Goal: Task Accomplishment & Management: Use online tool/utility

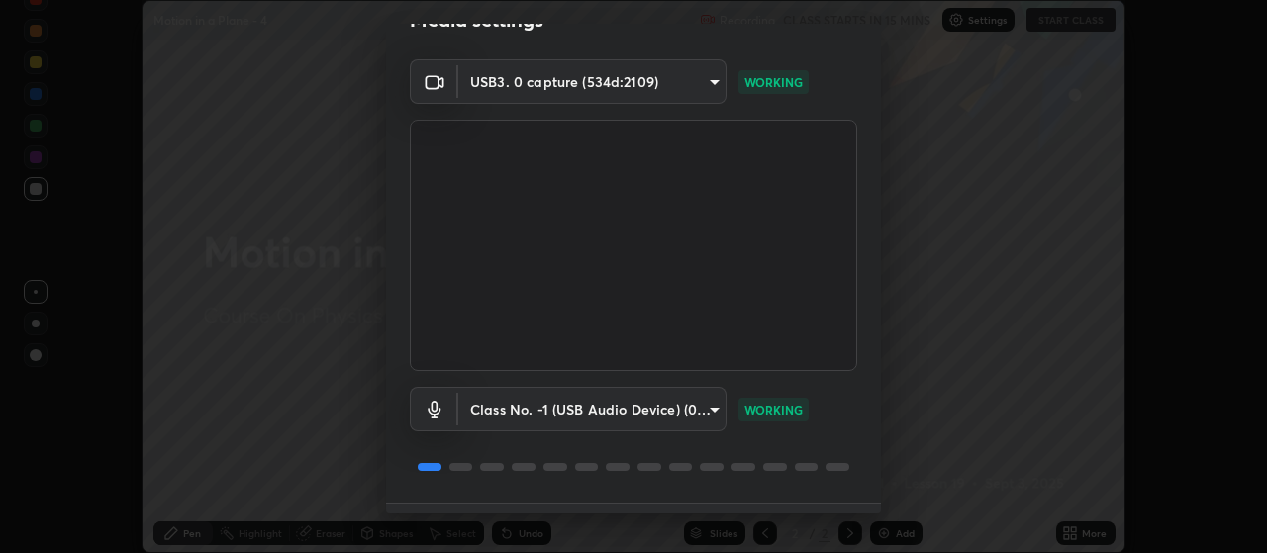
scroll to position [83, 0]
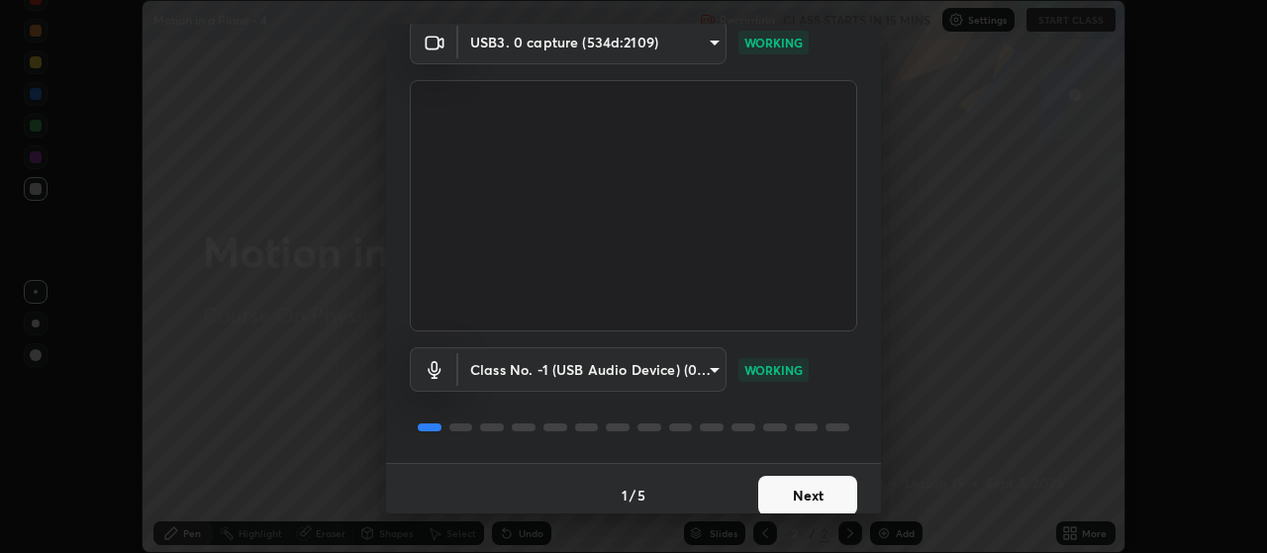
click at [791, 480] on button "Next" at bounding box center [807, 496] width 99 height 40
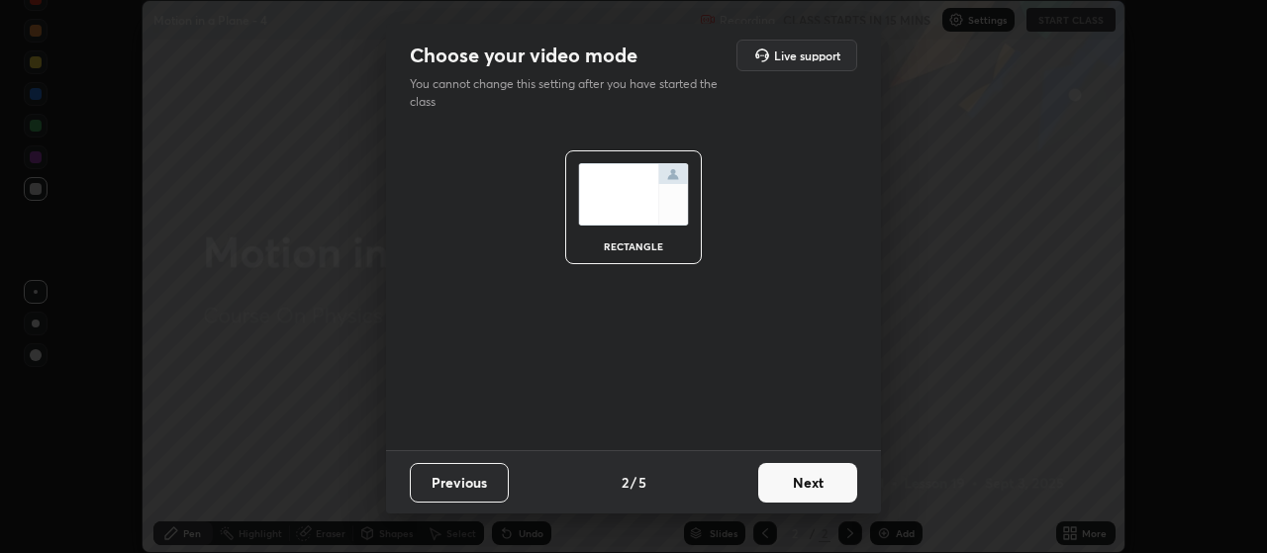
click at [792, 483] on button "Next" at bounding box center [807, 483] width 99 height 40
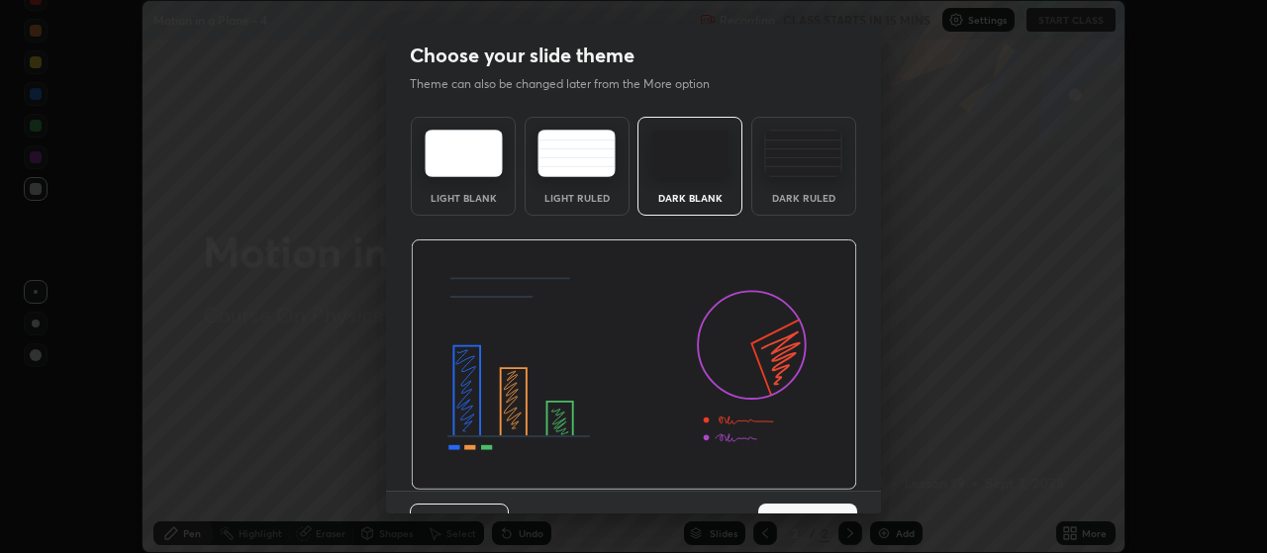
click at [797, 505] on button "Next" at bounding box center [807, 524] width 99 height 40
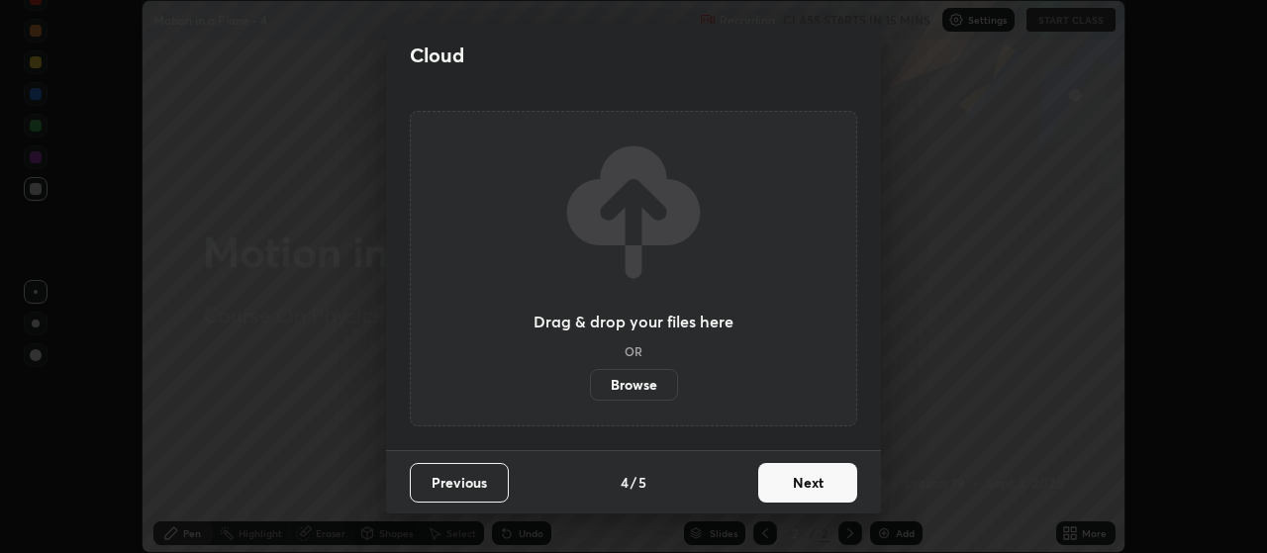
click at [794, 488] on button "Next" at bounding box center [807, 483] width 99 height 40
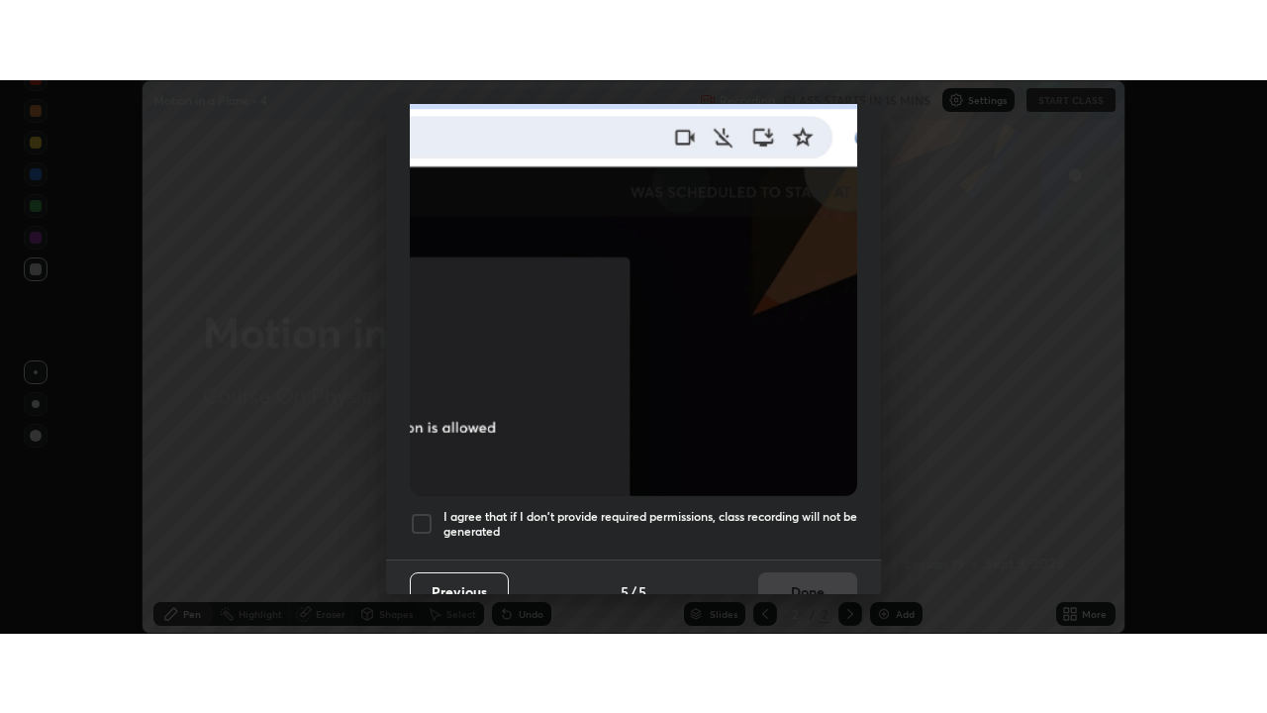
scroll to position [500, 0]
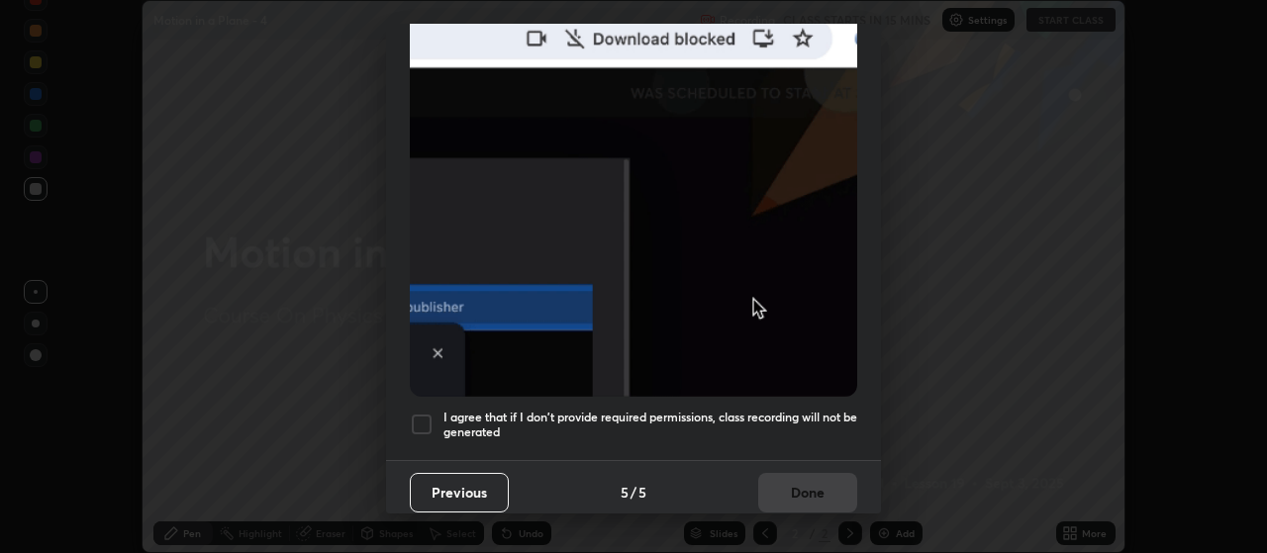
click at [417, 422] on div at bounding box center [422, 425] width 24 height 24
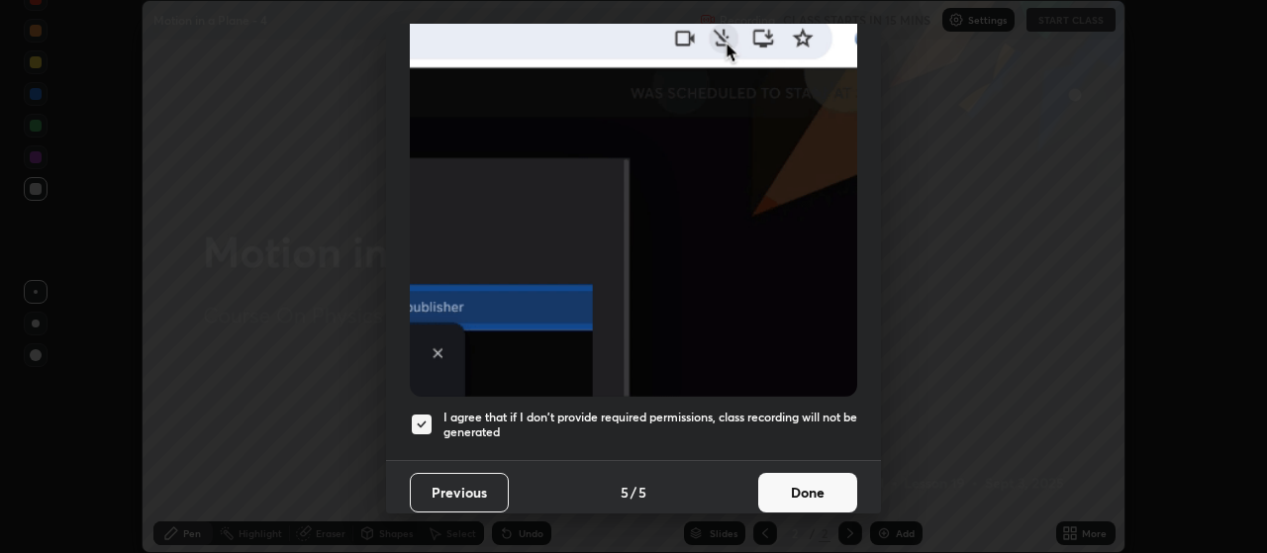
click at [798, 490] on button "Done" at bounding box center [807, 493] width 99 height 40
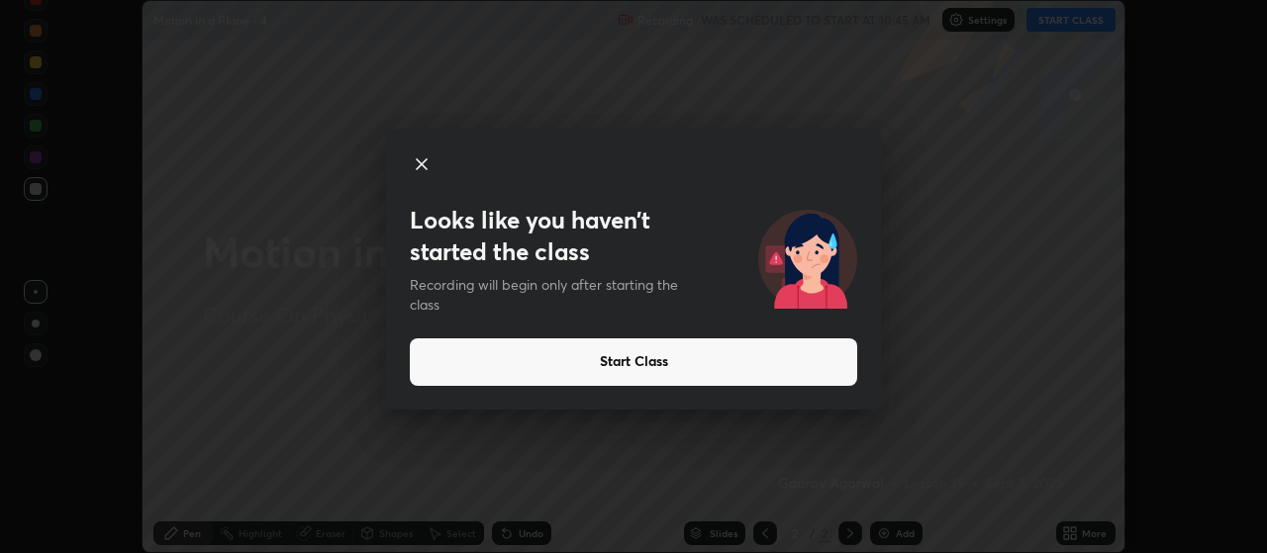
click at [739, 356] on button "Start Class" at bounding box center [633, 362] width 447 height 48
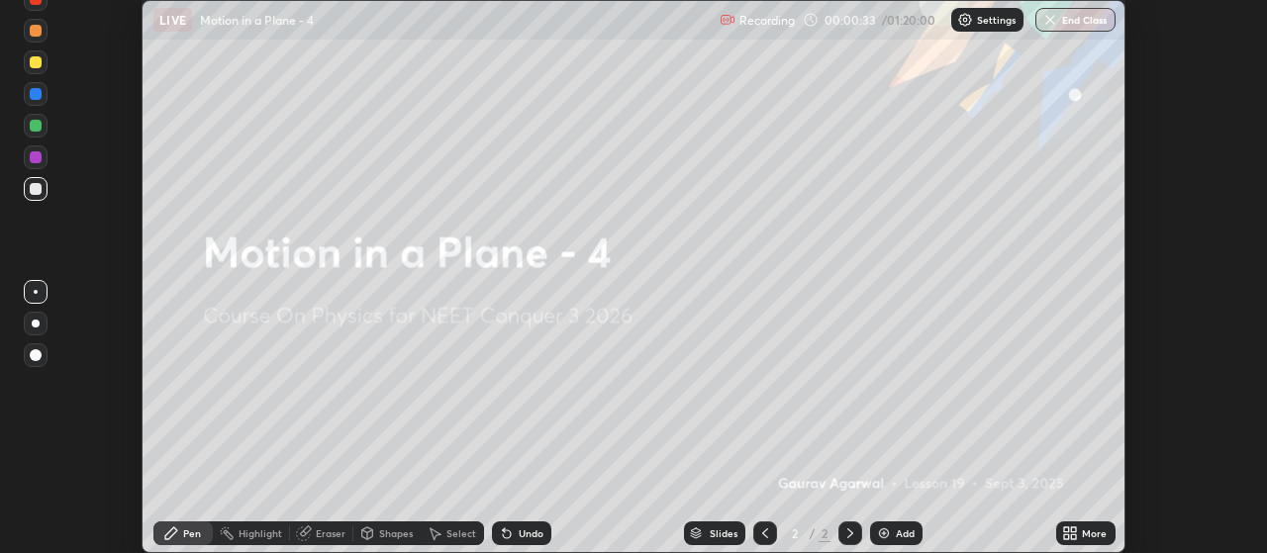
click at [912, 538] on div "Add" at bounding box center [905, 533] width 19 height 10
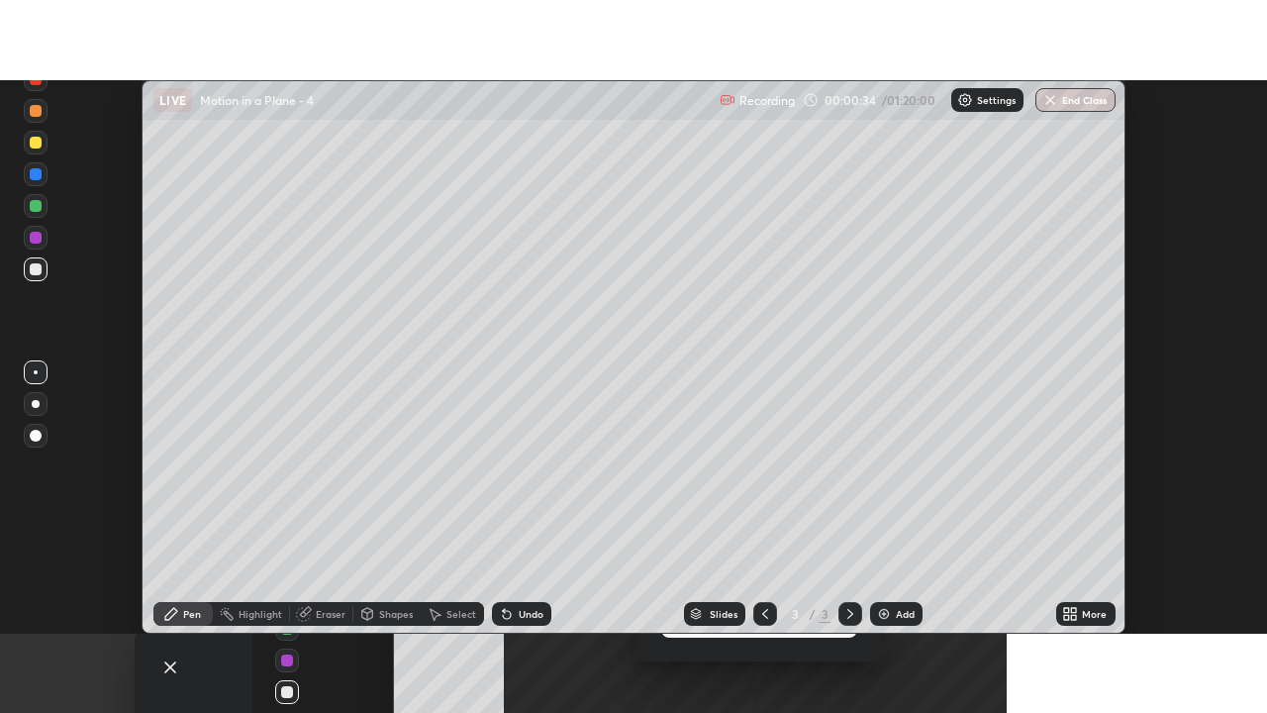
scroll to position [713, 1267]
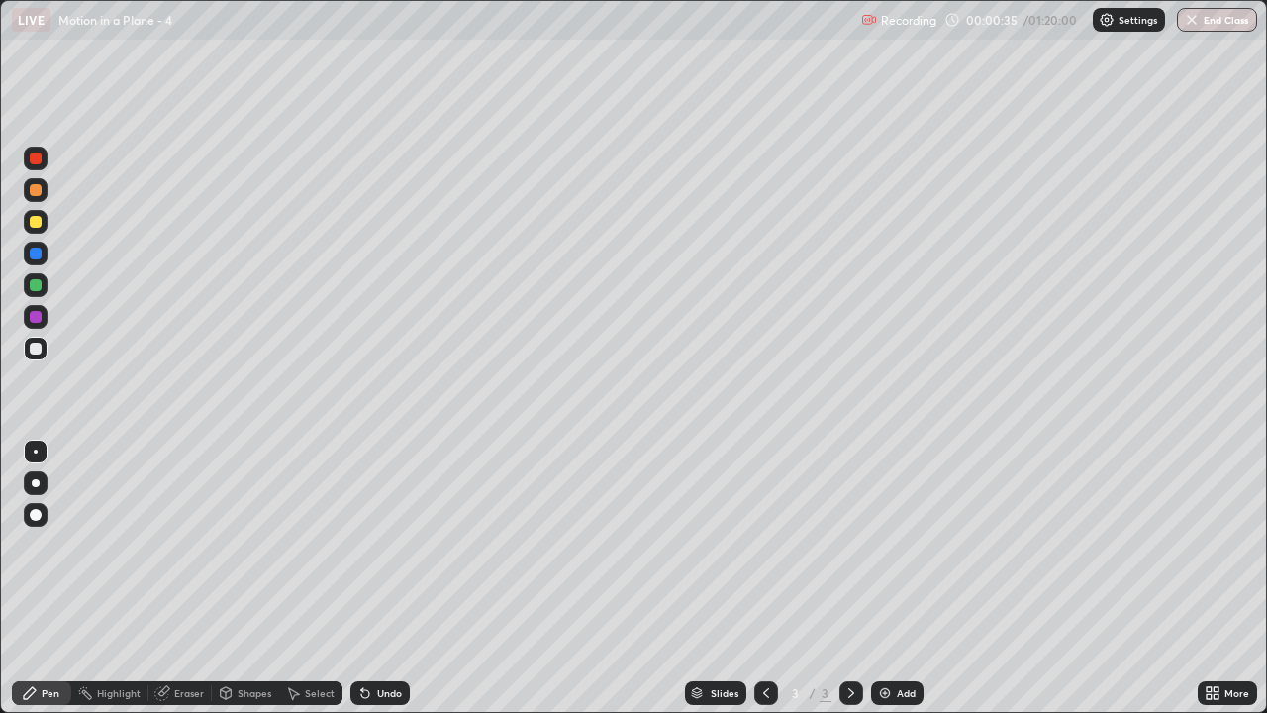
click at [44, 484] on div at bounding box center [36, 483] width 24 height 24
click at [37, 315] on div at bounding box center [36, 317] width 12 height 12
click at [30, 347] on div at bounding box center [36, 348] width 12 height 12
click at [33, 287] on div at bounding box center [36, 285] width 12 height 12
click at [36, 350] on div at bounding box center [36, 348] width 12 height 12
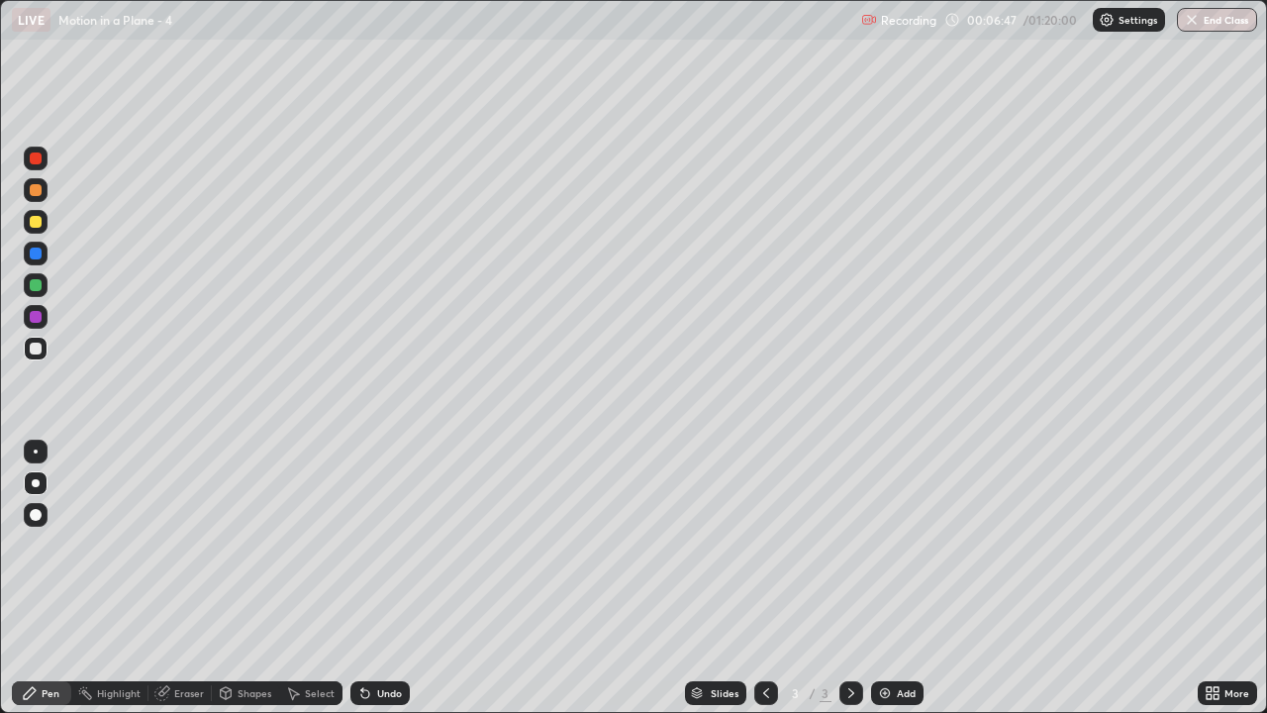
click at [47, 316] on div at bounding box center [36, 317] width 24 height 24
click at [45, 347] on div at bounding box center [36, 348] width 24 height 24
click at [377, 552] on div "Undo" at bounding box center [379, 693] width 59 height 24
click at [385, 552] on div "Undo" at bounding box center [379, 693] width 59 height 24
click at [394, 552] on div "Undo" at bounding box center [389, 693] width 25 height 10
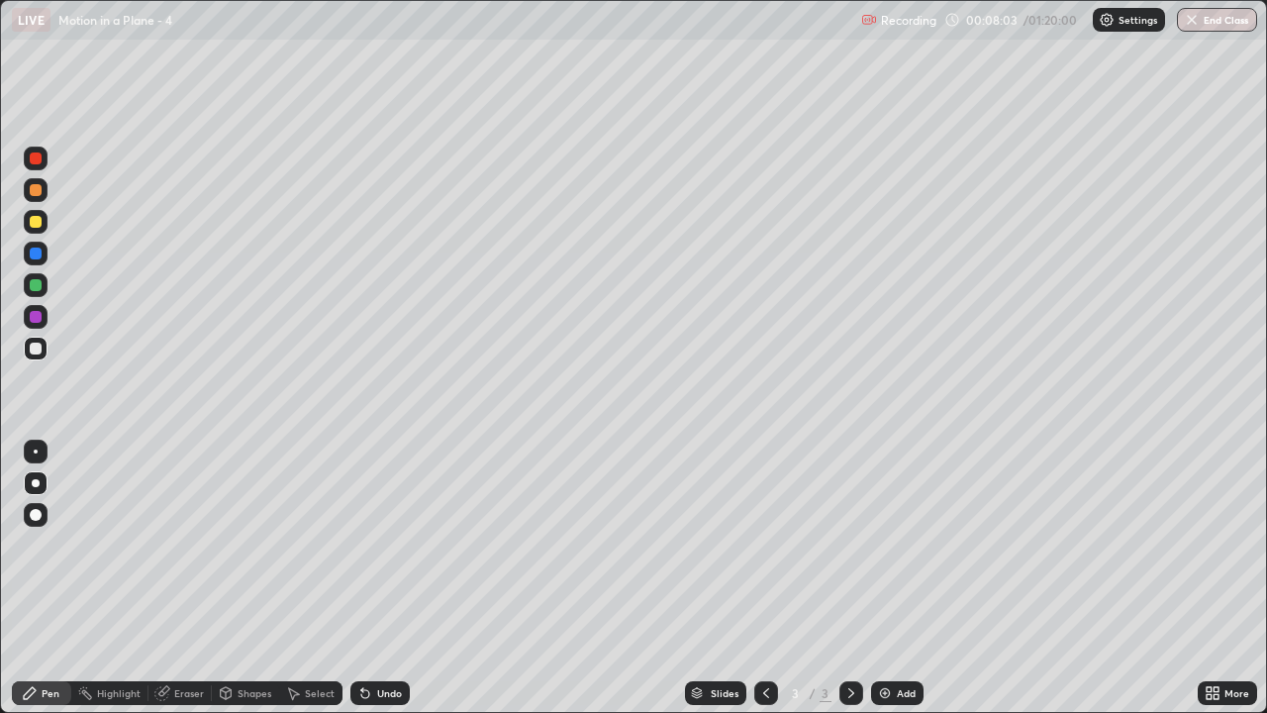
click at [392, 552] on div "Undo" at bounding box center [389, 693] width 25 height 10
click at [897, 552] on div "Add" at bounding box center [906, 693] width 19 height 10
click at [394, 552] on div "Undo" at bounding box center [389, 693] width 25 height 10
click at [764, 552] on icon at bounding box center [766, 693] width 16 height 16
click at [848, 552] on icon at bounding box center [851, 693] width 16 height 16
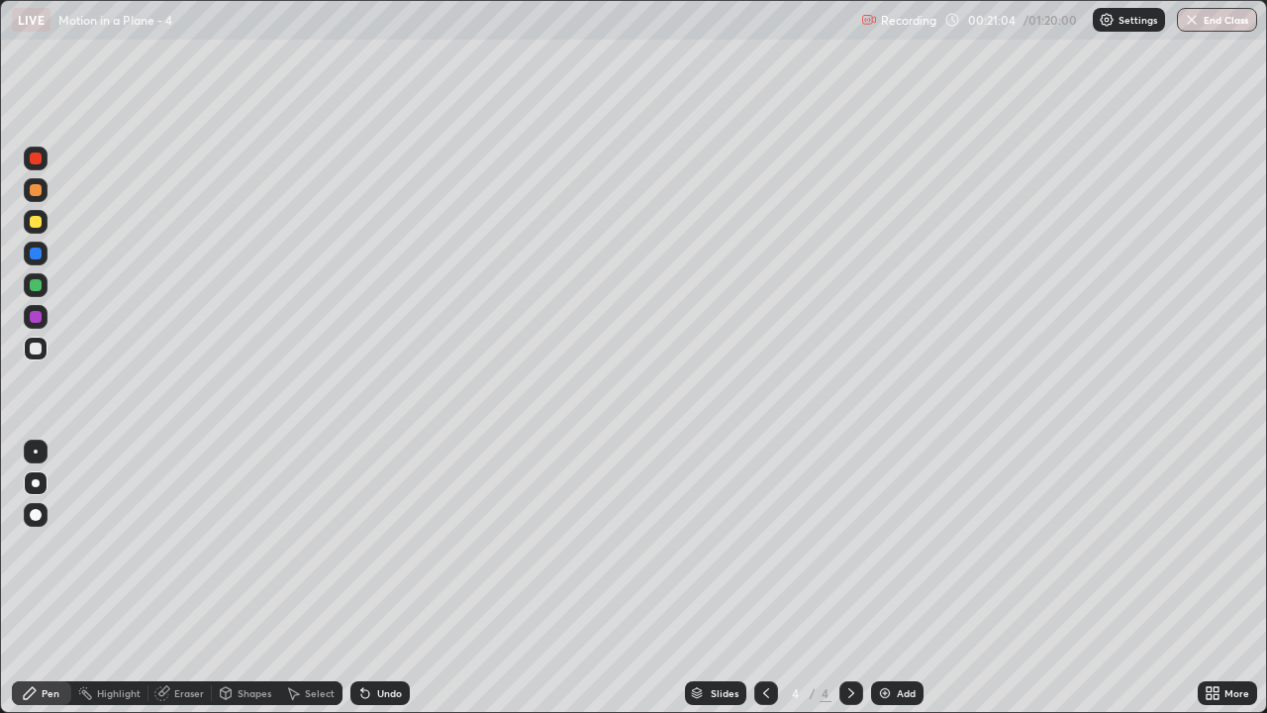
click at [384, 552] on div "Undo" at bounding box center [389, 693] width 25 height 10
click at [391, 552] on div "Undo" at bounding box center [389, 693] width 25 height 10
click at [396, 552] on div "Undo" at bounding box center [379, 693] width 59 height 24
click at [402, 552] on div "Undo" at bounding box center [379, 693] width 59 height 24
click at [385, 552] on div "Undo" at bounding box center [379, 693] width 59 height 24
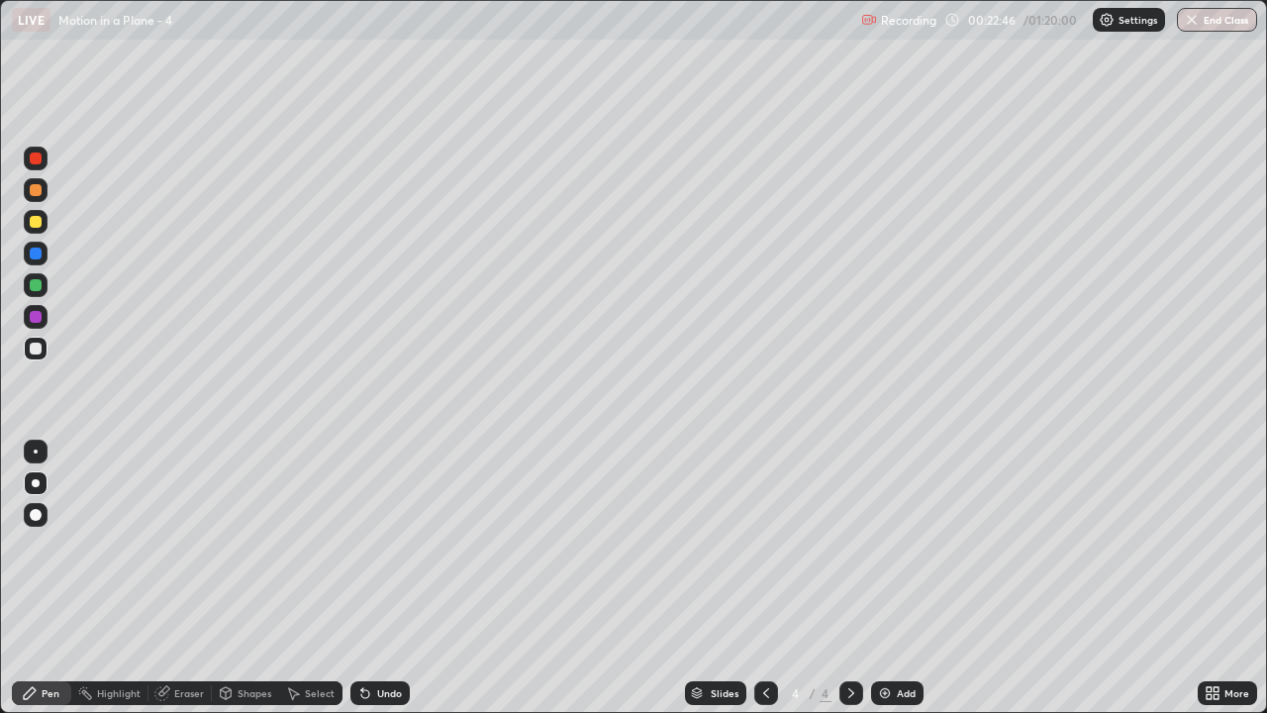
click at [904, 552] on div "Add" at bounding box center [897, 693] width 52 height 24
click at [764, 552] on icon at bounding box center [766, 693] width 16 height 16
click at [849, 552] on icon at bounding box center [851, 693] width 16 height 16
click at [388, 552] on div "Undo" at bounding box center [389, 693] width 25 height 10
click at [383, 552] on div "Undo" at bounding box center [379, 693] width 59 height 24
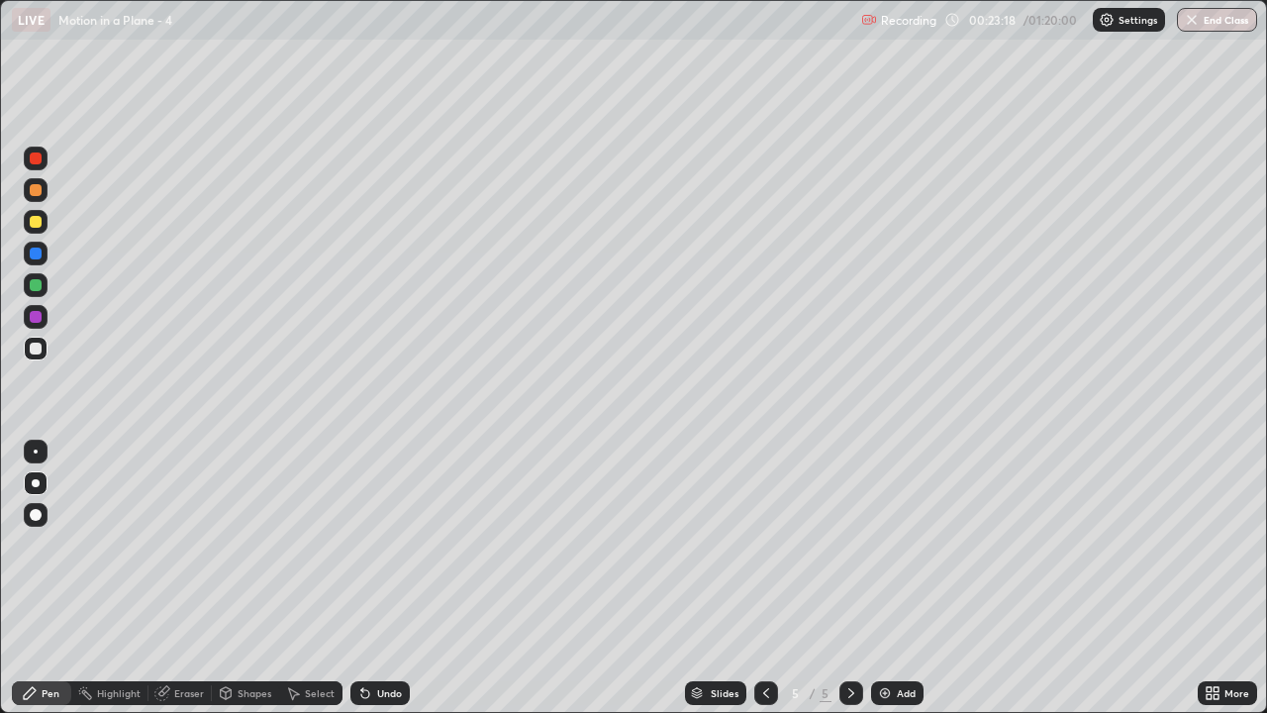
click at [393, 552] on div "Undo" at bounding box center [389, 693] width 25 height 10
click at [392, 552] on div "Undo" at bounding box center [379, 693] width 59 height 24
click at [764, 552] on icon at bounding box center [766, 693] width 16 height 16
click at [849, 552] on icon at bounding box center [851, 693] width 16 height 16
click at [759, 552] on icon at bounding box center [766, 693] width 16 height 16
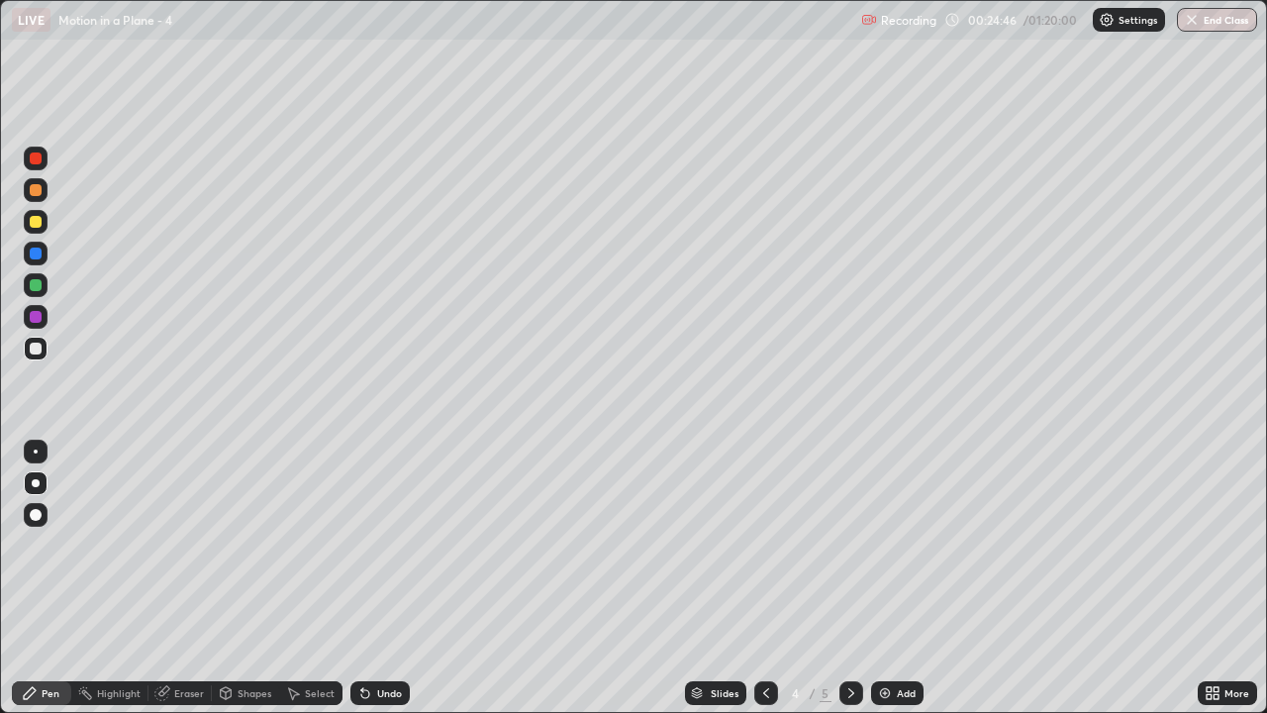
click at [35, 279] on div at bounding box center [36, 285] width 12 height 12
click at [43, 348] on div at bounding box center [36, 348] width 24 height 24
click at [850, 552] on icon at bounding box center [851, 693] width 6 height 10
click at [385, 552] on div "Undo" at bounding box center [379, 693] width 59 height 24
click at [764, 552] on icon at bounding box center [766, 693] width 16 height 16
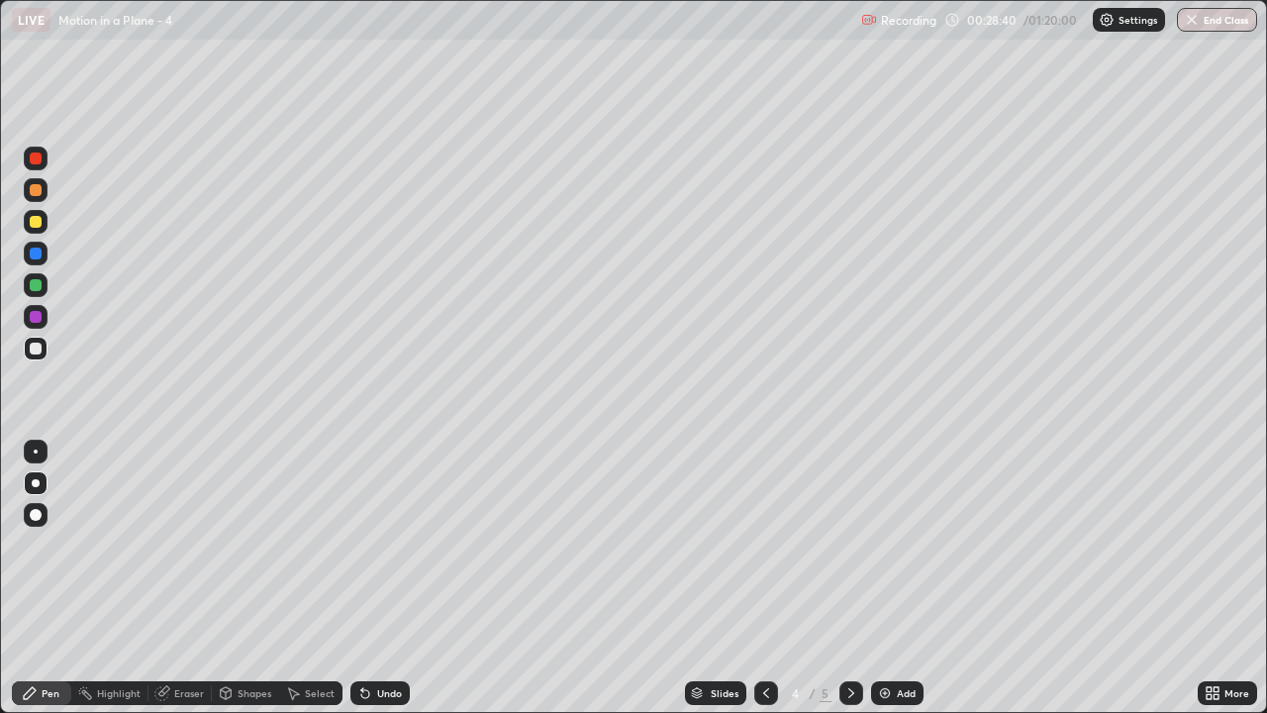
click at [857, 552] on div at bounding box center [851, 693] width 24 height 24
click at [256, 552] on div "Shapes" at bounding box center [255, 693] width 34 height 10
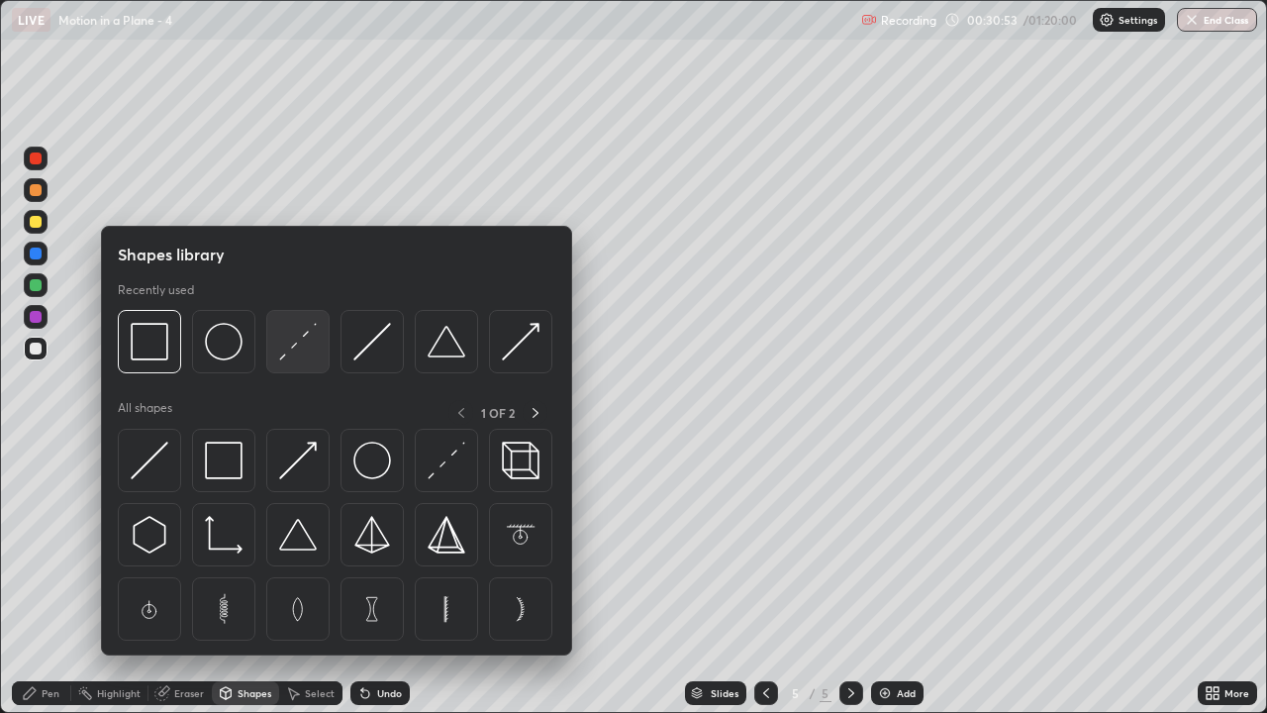
click at [302, 346] on img at bounding box center [298, 342] width 38 height 38
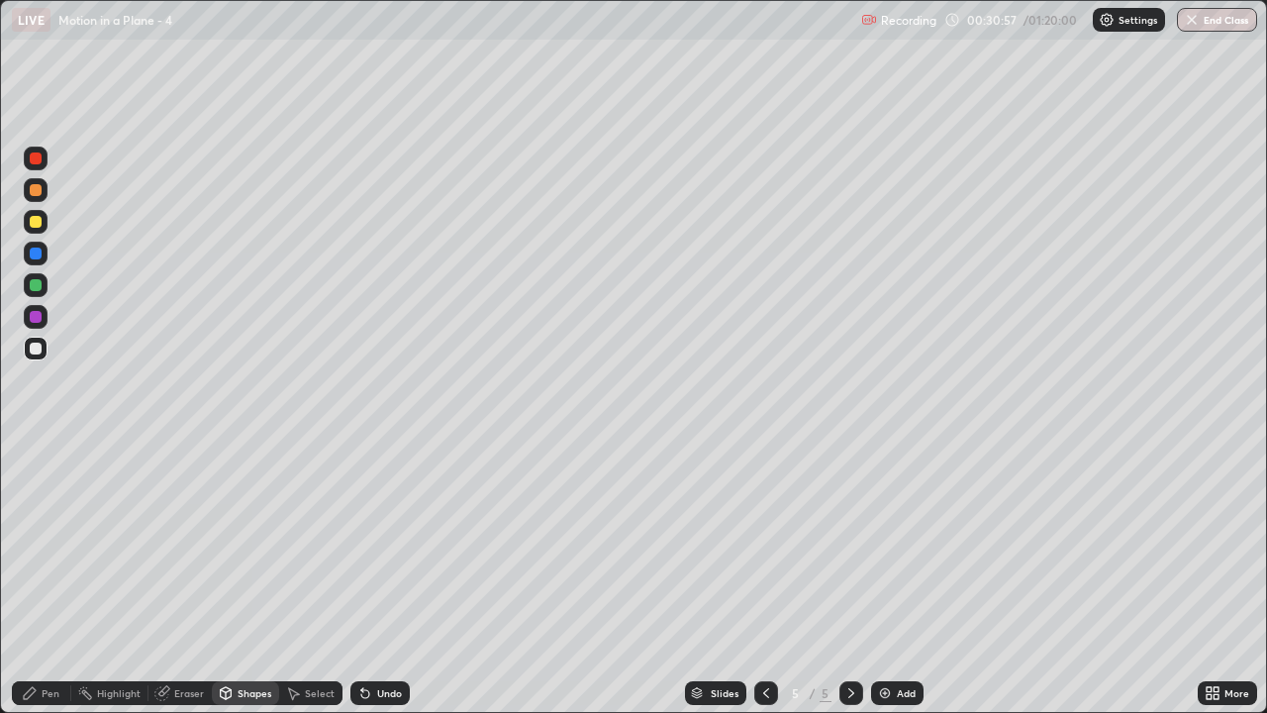
click at [48, 552] on div "Pen" at bounding box center [51, 693] width 18 height 10
click at [39, 219] on div at bounding box center [36, 222] width 12 height 12
click at [892, 552] on div "Add" at bounding box center [897, 693] width 52 height 24
click at [36, 349] on div at bounding box center [36, 348] width 12 height 12
click at [775, 552] on div at bounding box center [766, 693] width 24 height 24
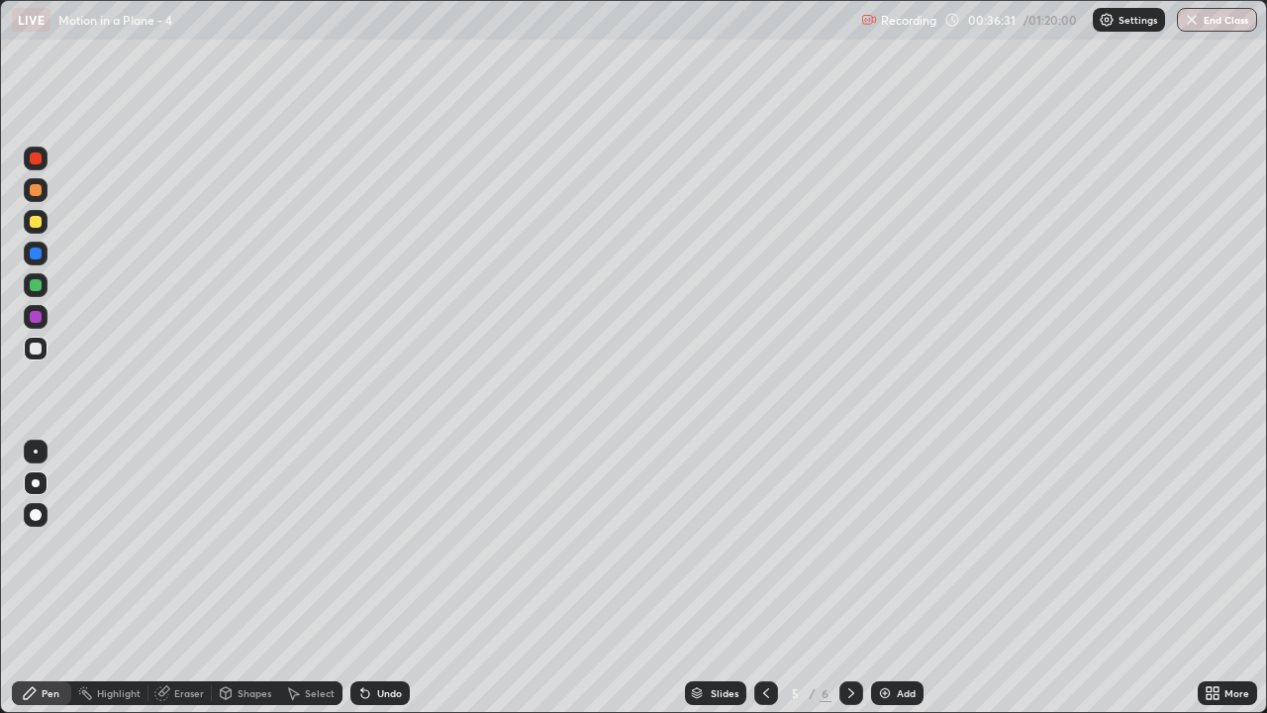
click at [848, 552] on icon at bounding box center [851, 693] width 16 height 16
click at [184, 552] on div "Eraser" at bounding box center [189, 693] width 30 height 10
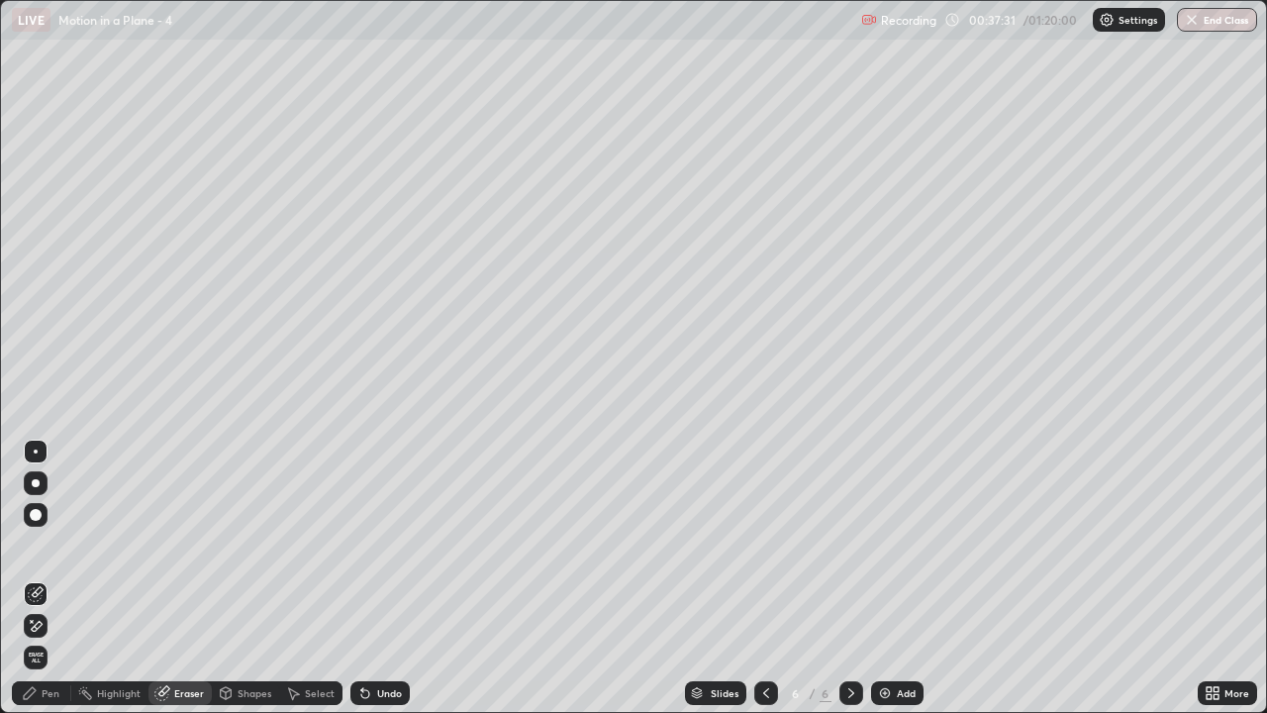
click at [44, 552] on div "Pen" at bounding box center [51, 693] width 18 height 10
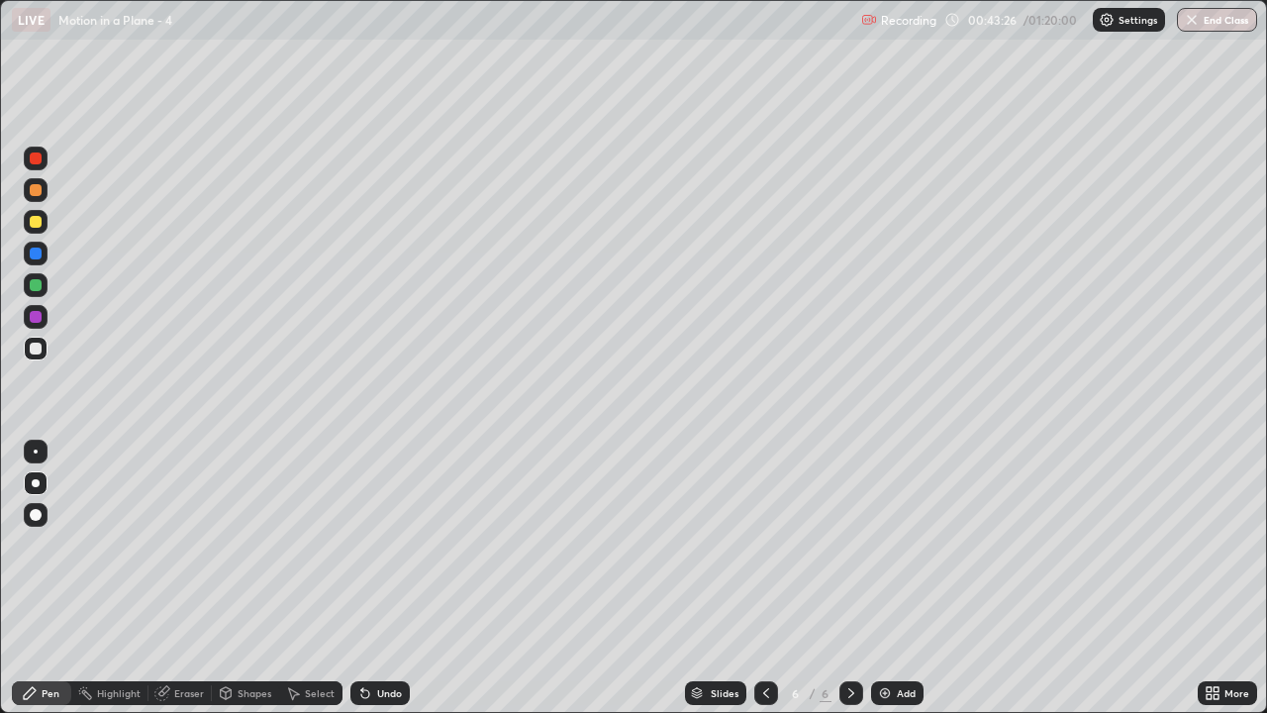
click at [184, 552] on div "Eraser" at bounding box center [189, 693] width 30 height 10
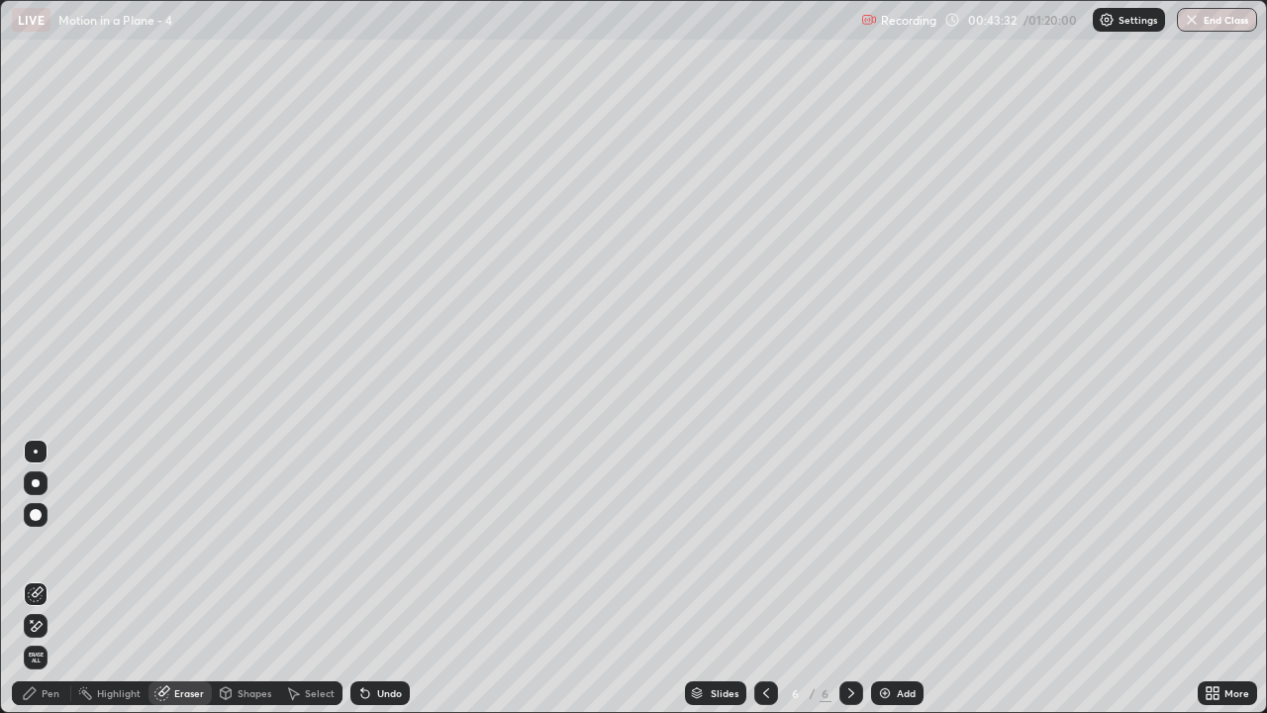
click at [46, 552] on div "Pen" at bounding box center [51, 693] width 18 height 10
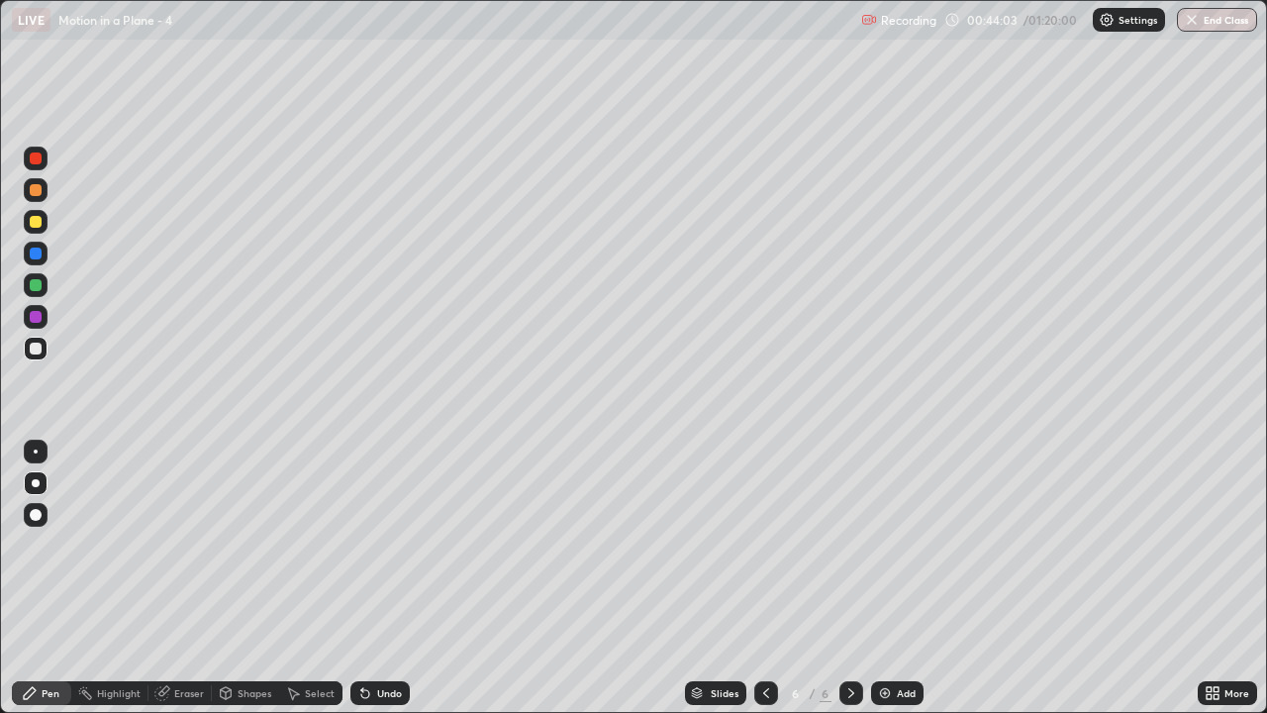
click at [35, 285] on div at bounding box center [36, 285] width 12 height 12
click at [40, 345] on div at bounding box center [36, 348] width 12 height 12
click at [190, 552] on div "Eraser" at bounding box center [189, 693] width 30 height 10
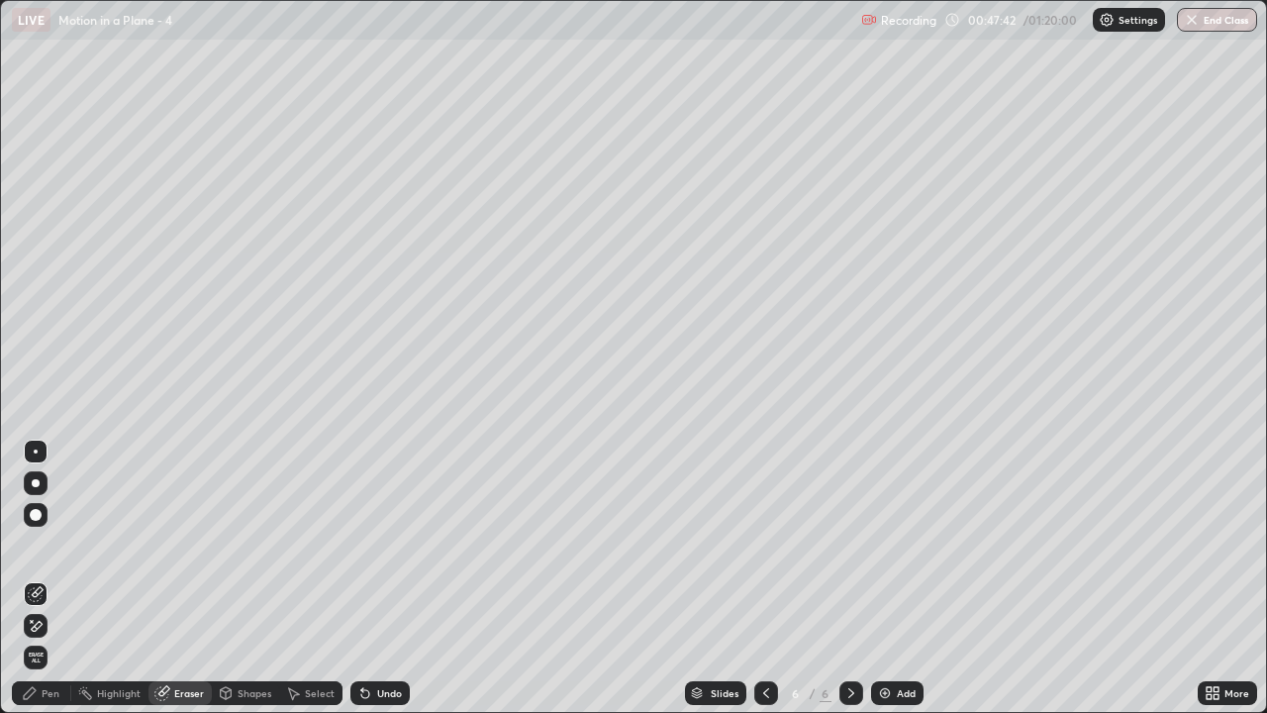
click at [56, 552] on div "Pen" at bounding box center [51, 693] width 18 height 10
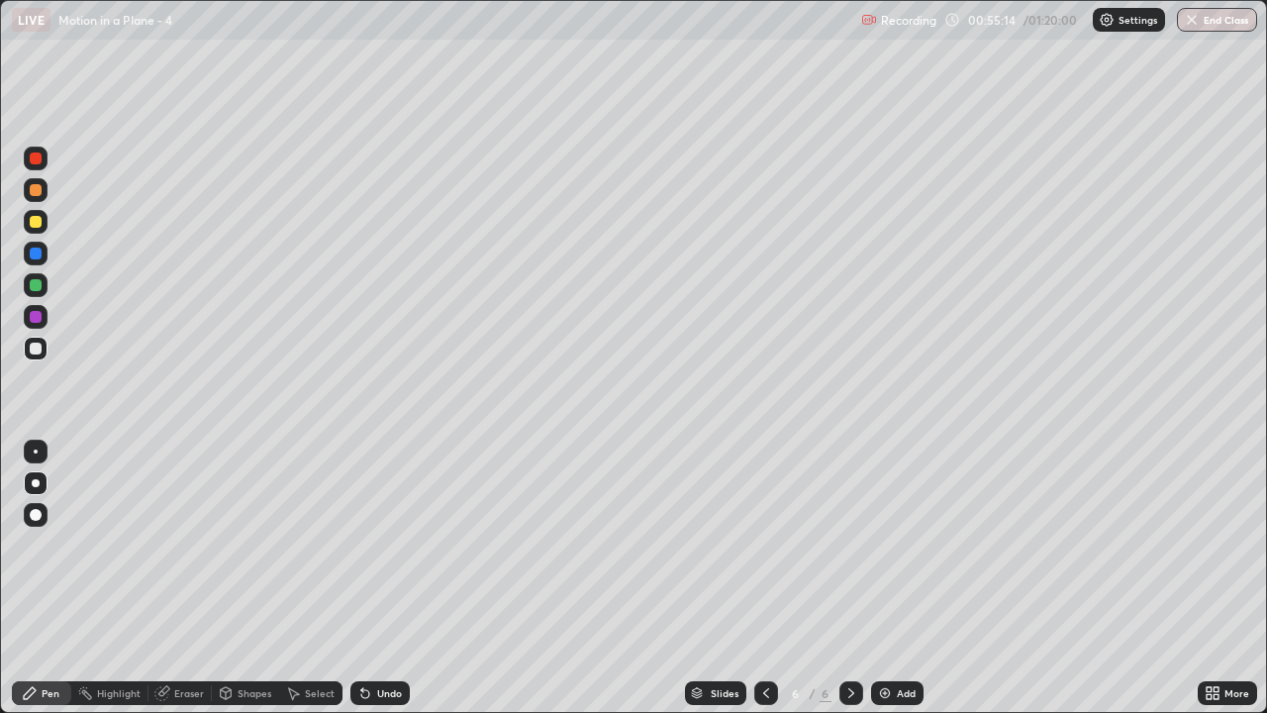
click at [898, 552] on div "Add" at bounding box center [906, 693] width 19 height 10
click at [36, 322] on div at bounding box center [36, 317] width 12 height 12
click at [190, 552] on div "Eraser" at bounding box center [189, 693] width 30 height 10
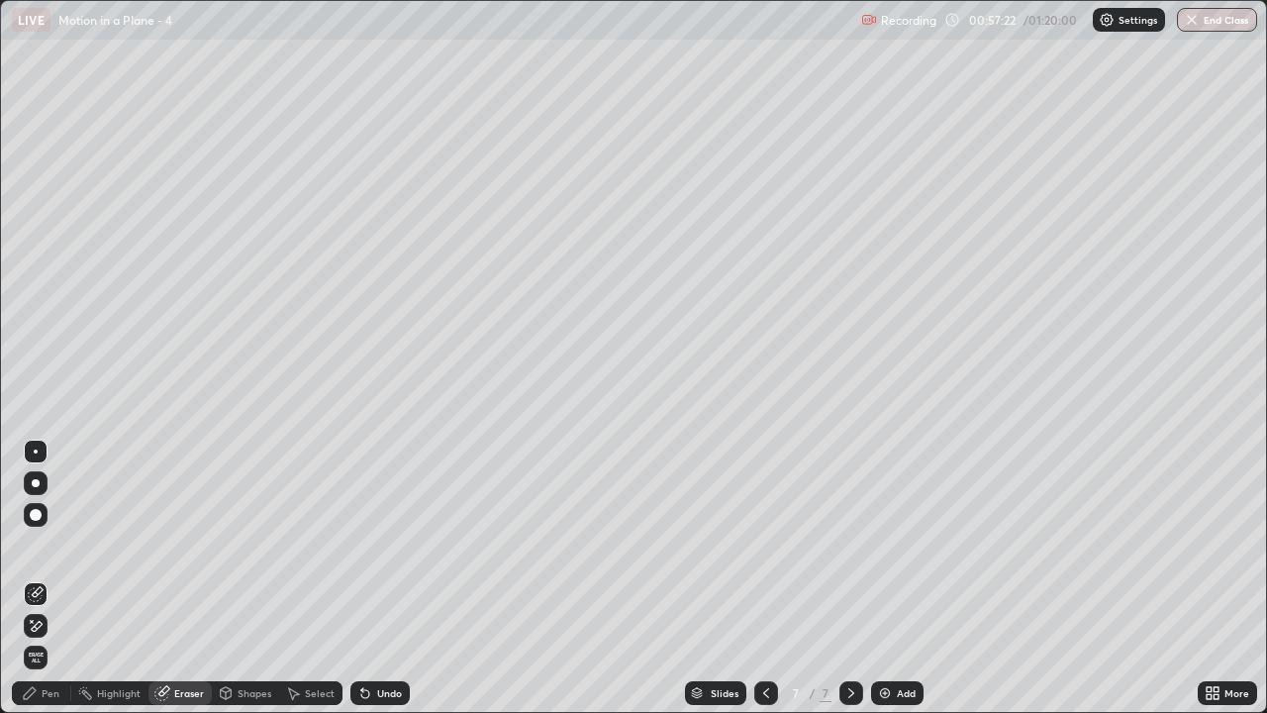
click at [48, 552] on div "Pen" at bounding box center [51, 693] width 18 height 10
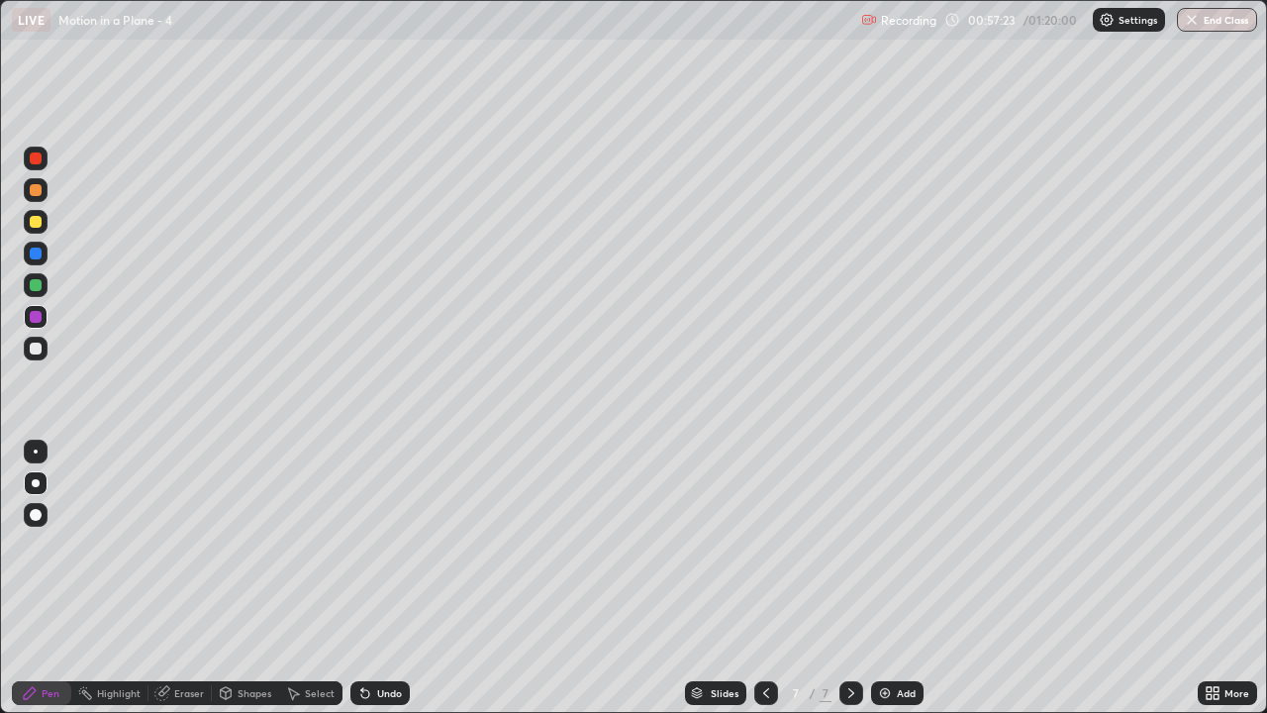
click at [33, 350] on div at bounding box center [36, 348] width 12 height 12
click at [36, 285] on div at bounding box center [36, 285] width 12 height 12
click at [36, 349] on div at bounding box center [36, 348] width 12 height 12
click at [40, 216] on div at bounding box center [36, 222] width 24 height 24
click at [41, 349] on div at bounding box center [36, 348] width 12 height 12
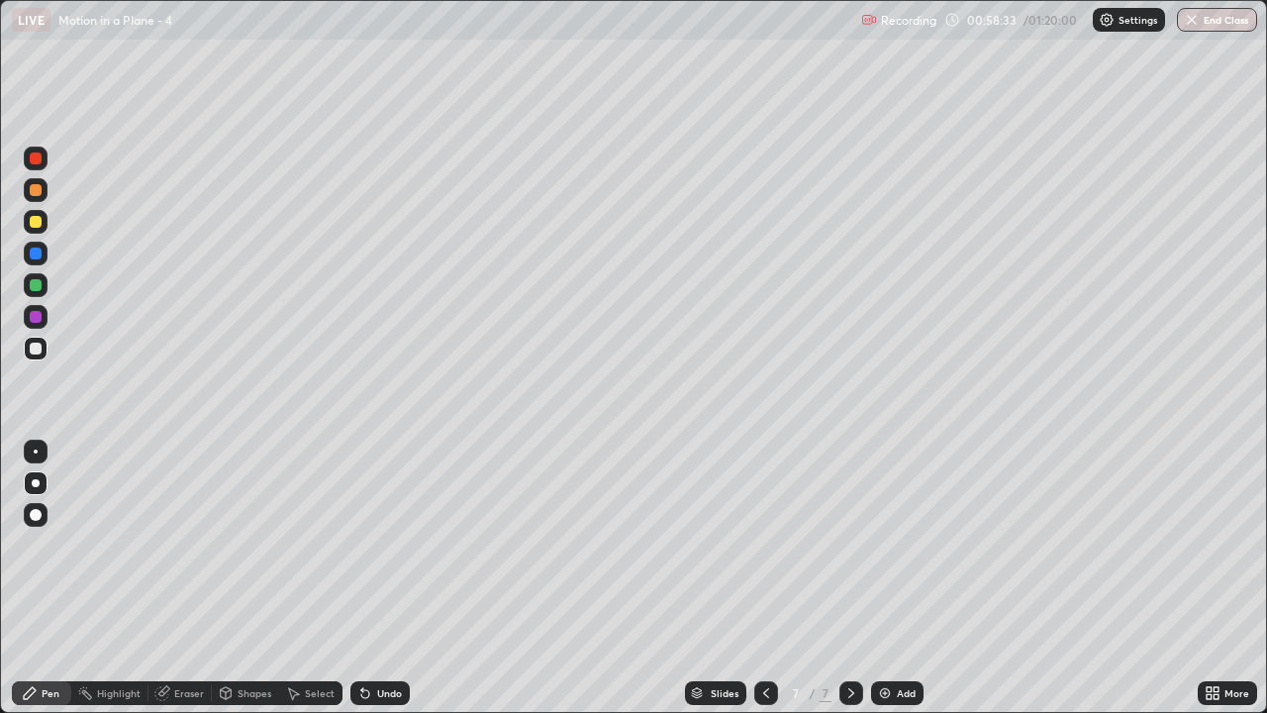
click at [183, 552] on div "Eraser" at bounding box center [189, 693] width 30 height 10
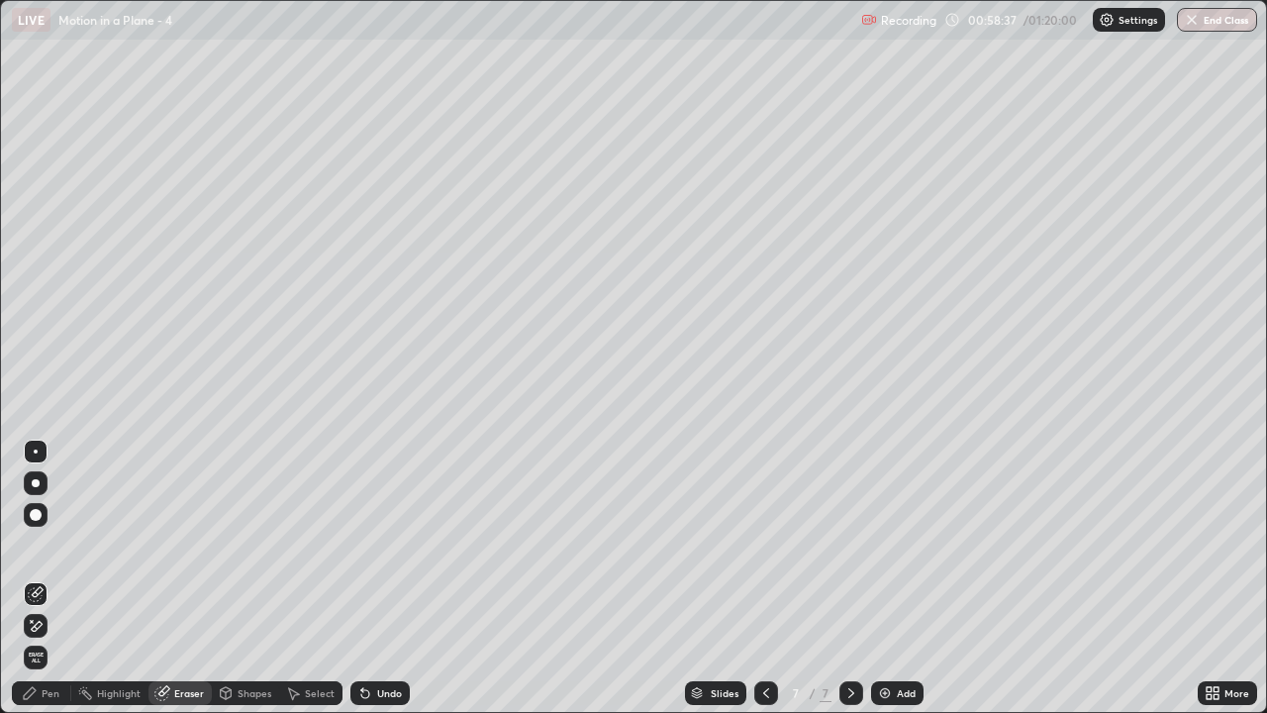
click at [46, 552] on div "Pen" at bounding box center [51, 693] width 18 height 10
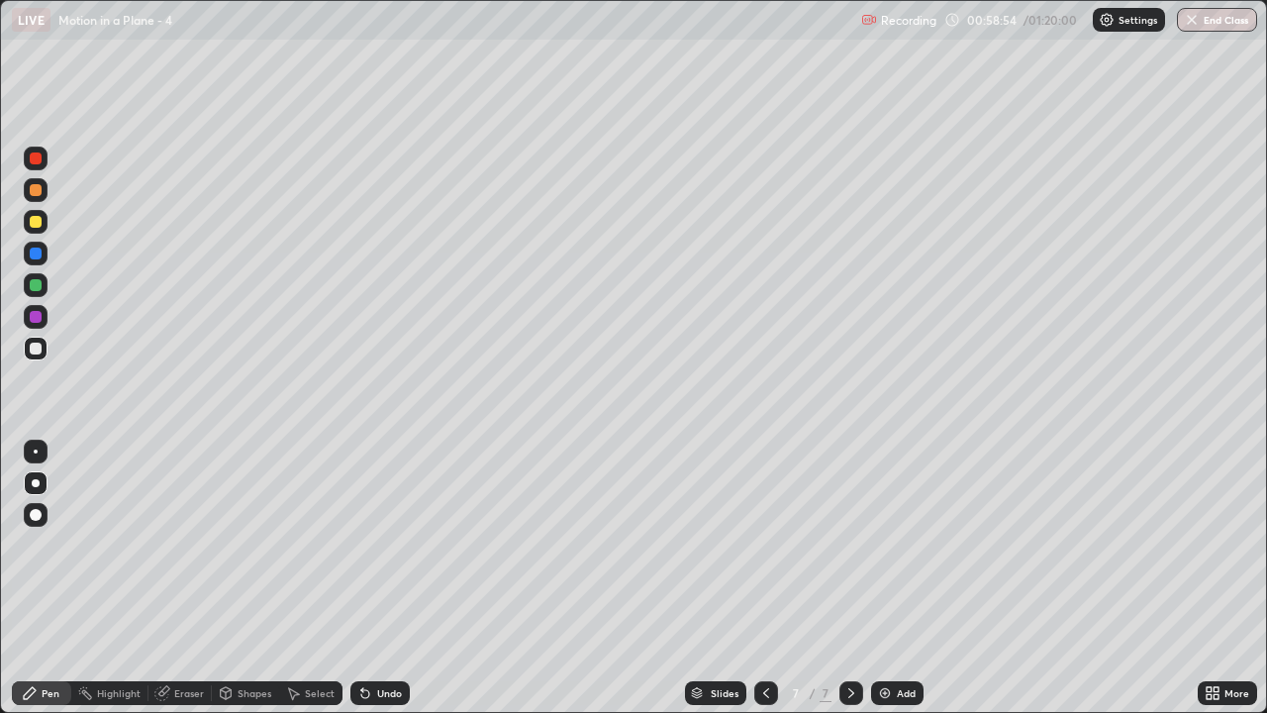
click at [175, 552] on div "Eraser" at bounding box center [189, 693] width 30 height 10
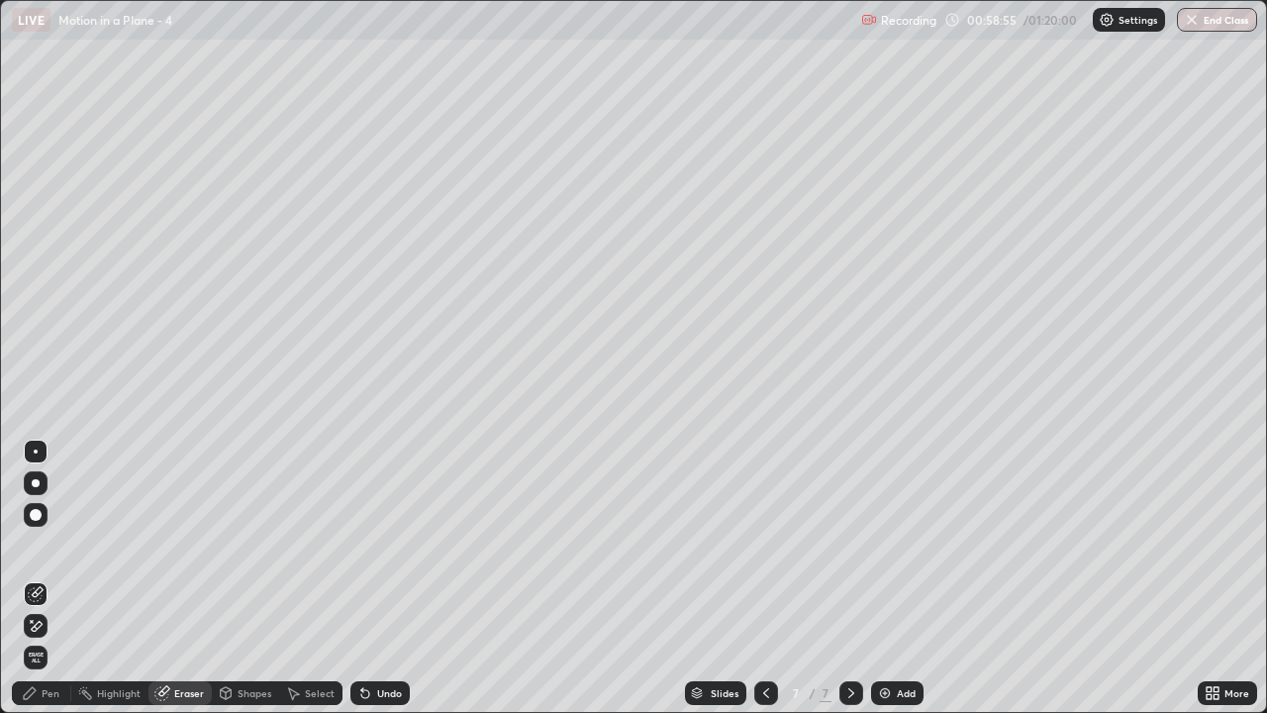
click at [34, 552] on icon at bounding box center [36, 626] width 16 height 17
click at [46, 552] on div "Pen" at bounding box center [51, 693] width 18 height 10
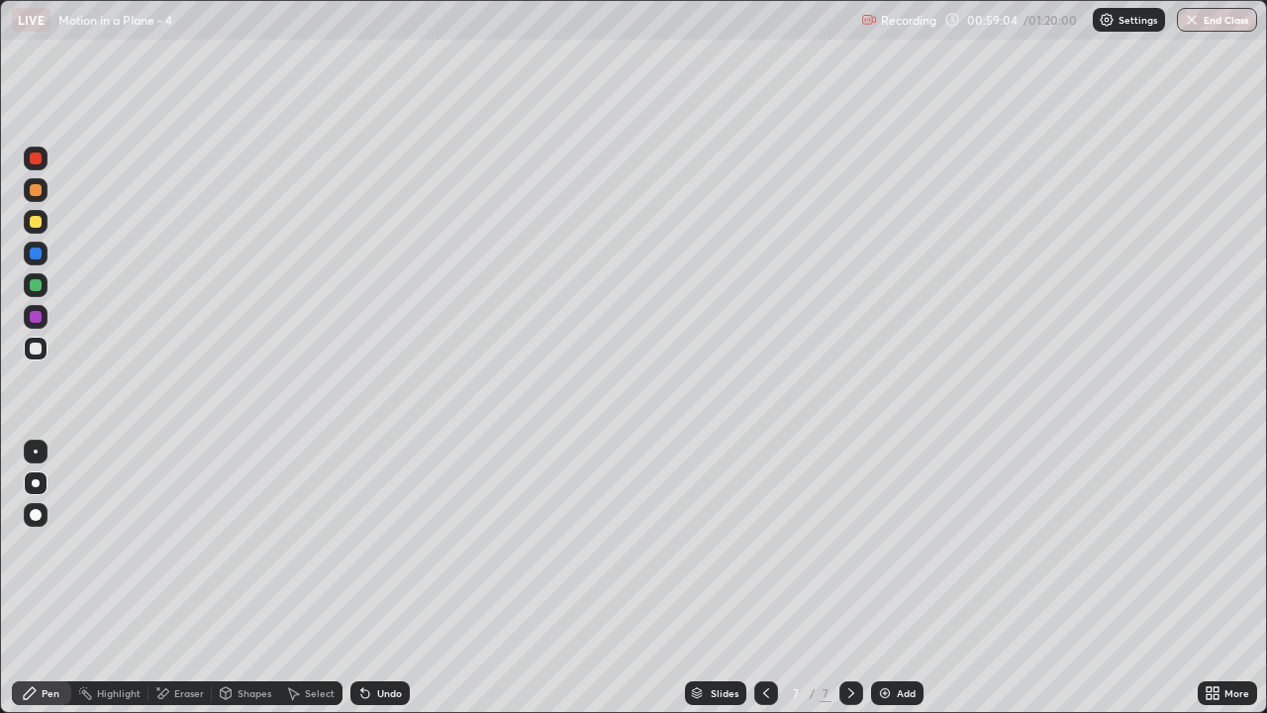
click at [388, 552] on div "Undo" at bounding box center [389, 693] width 25 height 10
click at [378, 552] on div "Undo" at bounding box center [389, 693] width 25 height 10
click at [370, 552] on icon at bounding box center [365, 693] width 16 height 16
click at [378, 552] on div "Undo" at bounding box center [379, 693] width 59 height 24
click at [37, 253] on div at bounding box center [36, 253] width 12 height 12
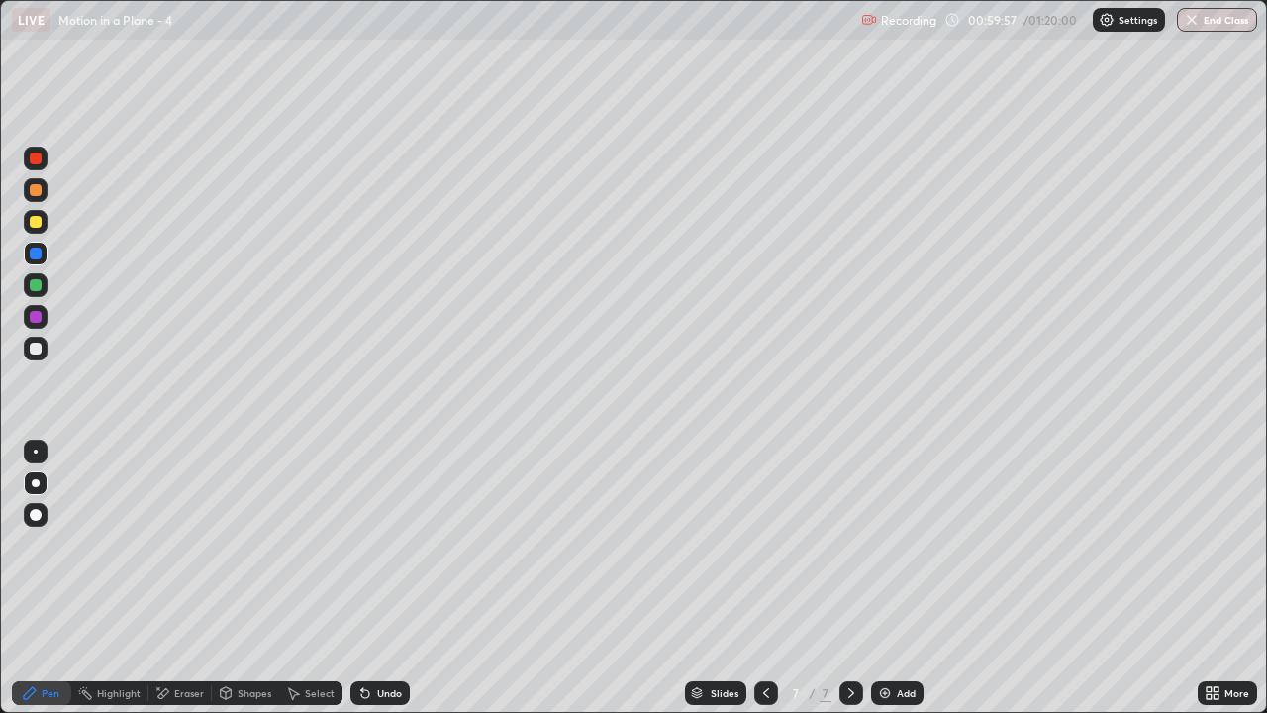
click at [32, 348] on div at bounding box center [36, 348] width 12 height 12
click at [391, 552] on div "Undo" at bounding box center [389, 693] width 25 height 10
click at [394, 552] on div "Undo" at bounding box center [389, 693] width 25 height 10
click at [911, 552] on div "Add" at bounding box center [906, 693] width 19 height 10
click at [36, 286] on div at bounding box center [36, 285] width 12 height 12
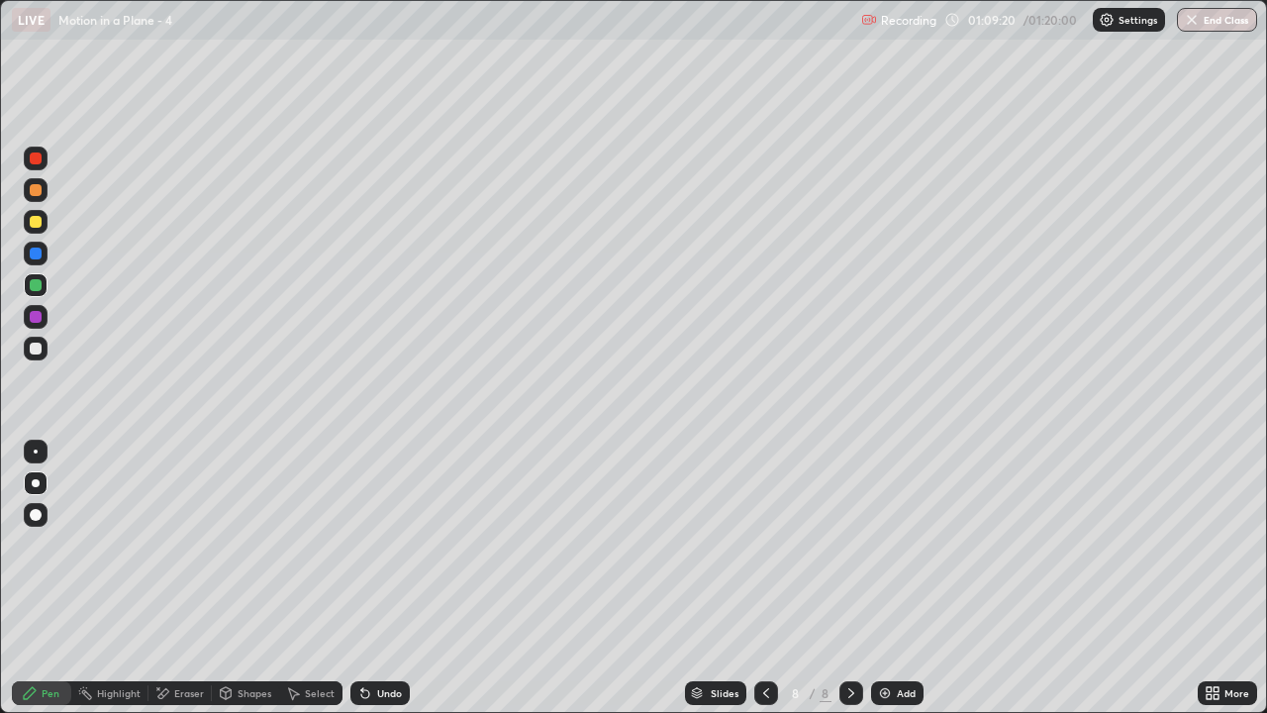
click at [41, 348] on div at bounding box center [36, 348] width 12 height 12
click at [378, 552] on div "Undo" at bounding box center [389, 693] width 25 height 10
click at [380, 552] on div "Undo" at bounding box center [389, 693] width 25 height 10
click at [381, 552] on div "Undo" at bounding box center [389, 693] width 25 height 10
click at [1218, 21] on button "End Class" at bounding box center [1217, 20] width 80 height 24
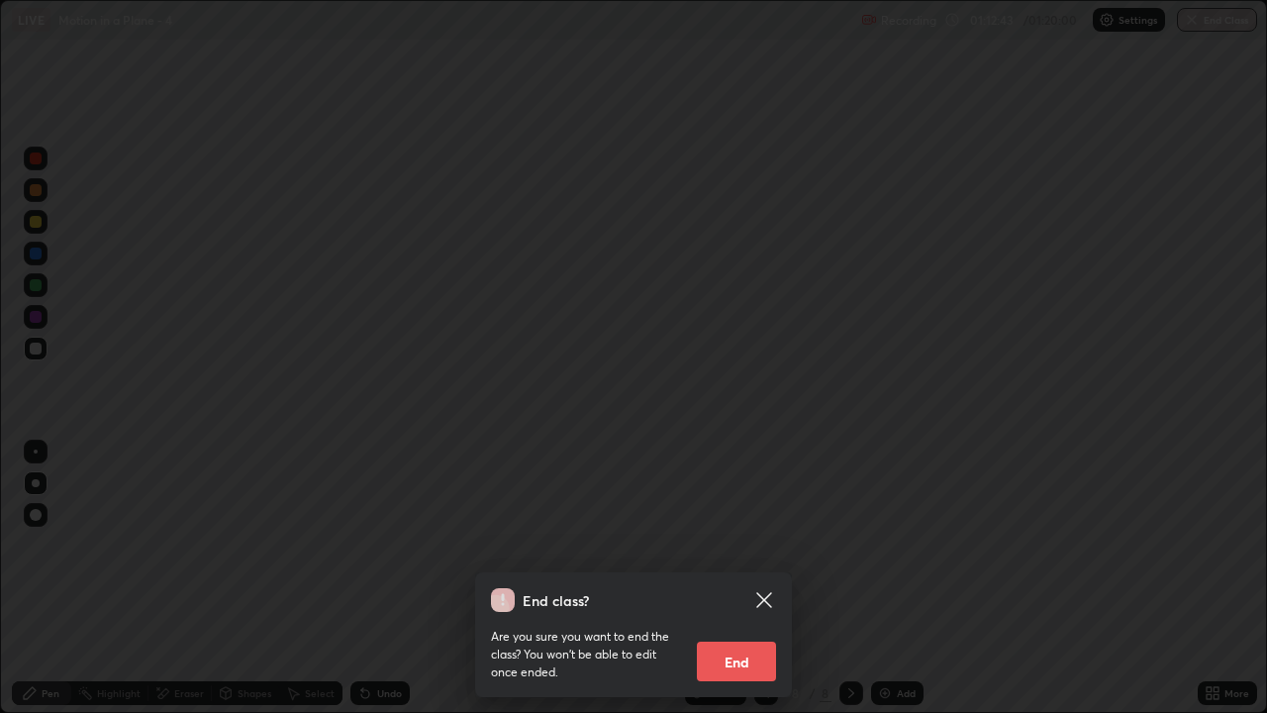
click at [748, 552] on button "End" at bounding box center [736, 661] width 79 height 40
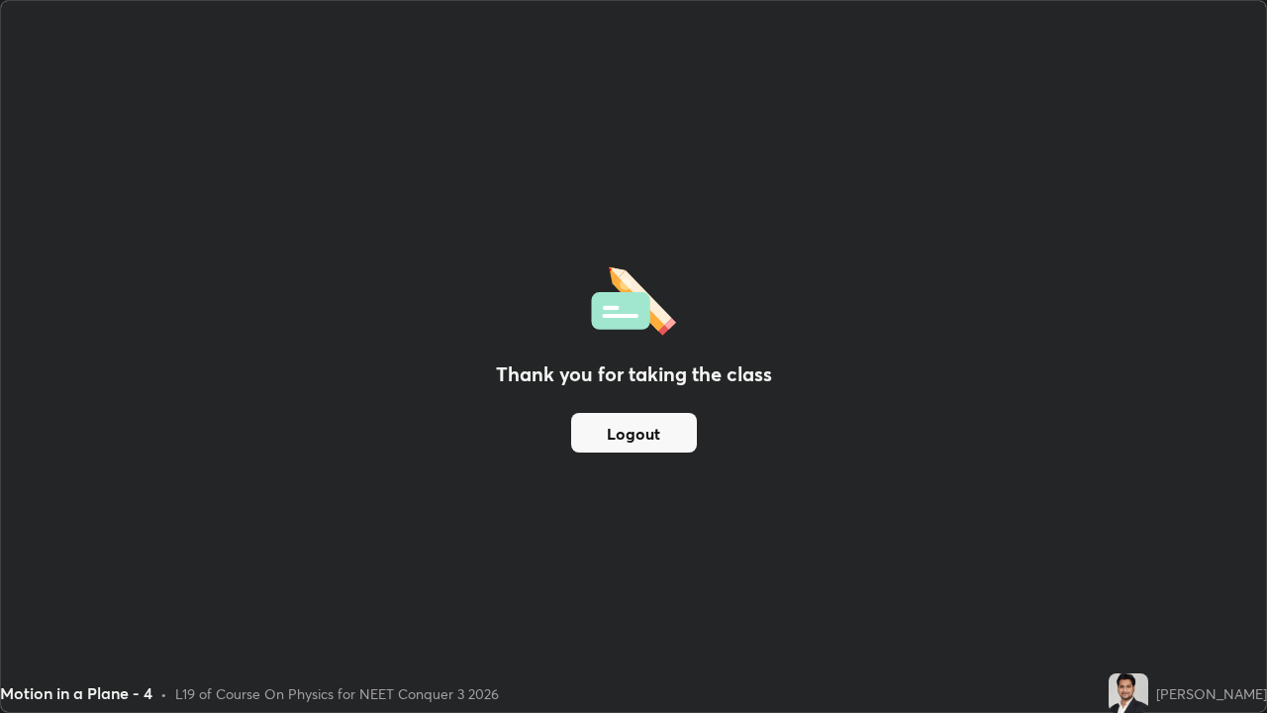
click at [658, 430] on button "Logout" at bounding box center [634, 433] width 126 height 40
click at [643, 437] on button "Logout" at bounding box center [634, 433] width 126 height 40
